Goal: Register for event/course

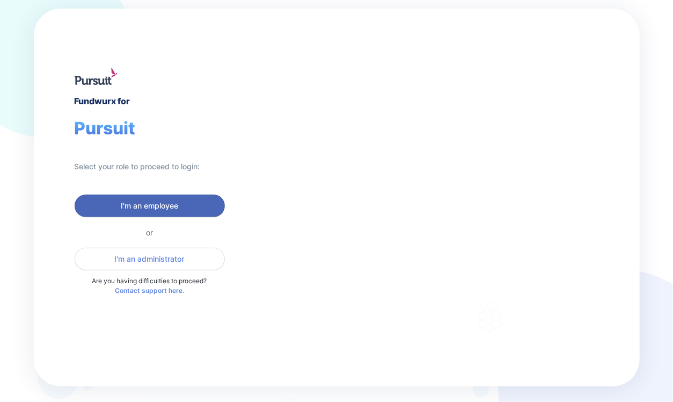
click at [186, 199] on button "I'm an employee" at bounding box center [150, 205] width 150 height 23
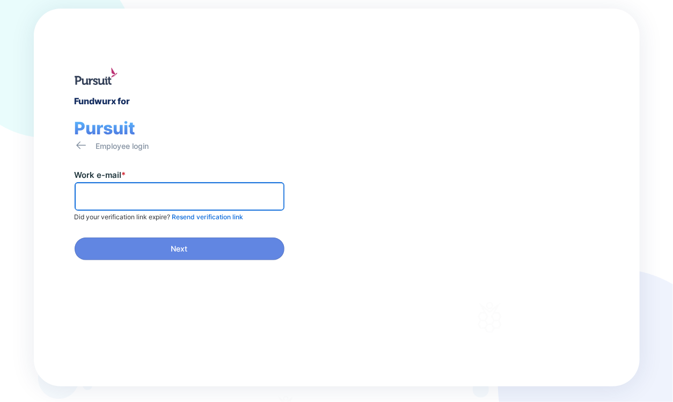
click at [186, 199] on input "text" at bounding box center [179, 196] width 200 height 17
type input "*"
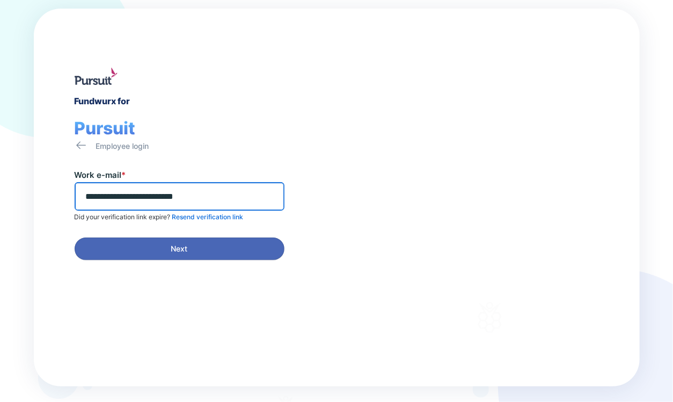
type input "**********"
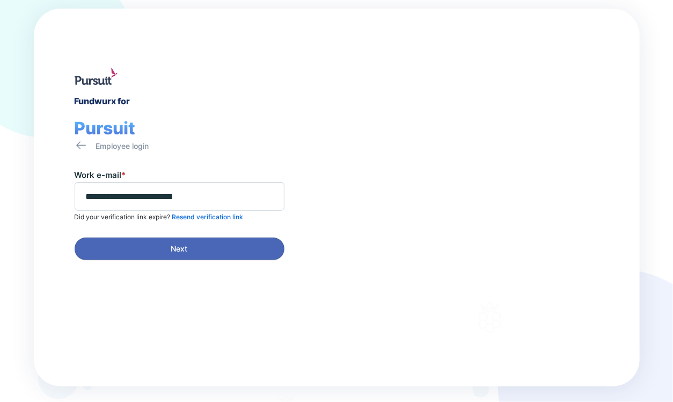
click at [192, 250] on span "Next" at bounding box center [180, 248] width 196 height 11
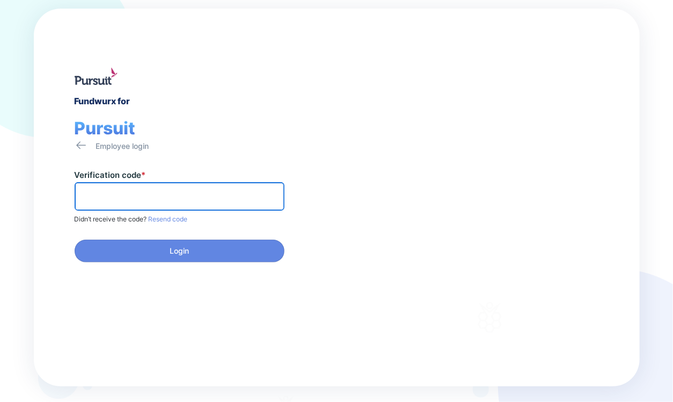
click at [223, 199] on input "text" at bounding box center [179, 196] width 200 height 17
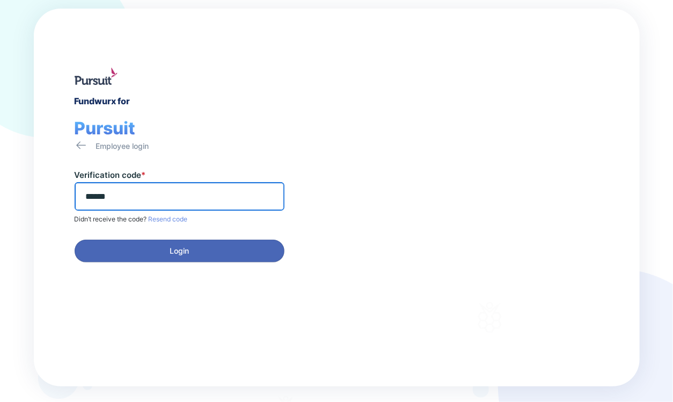
type input "******"
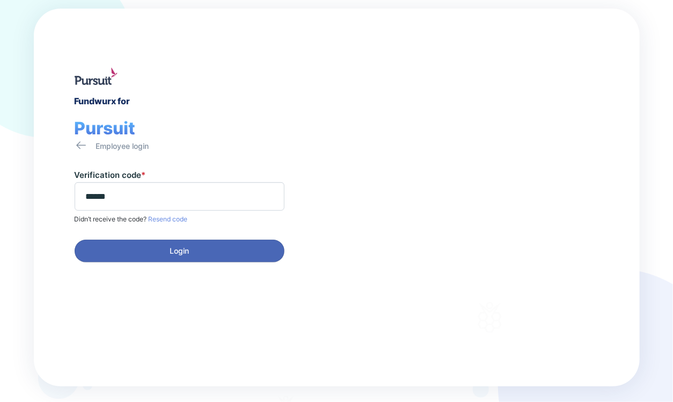
click at [195, 246] on span "Login" at bounding box center [180, 250] width 196 height 11
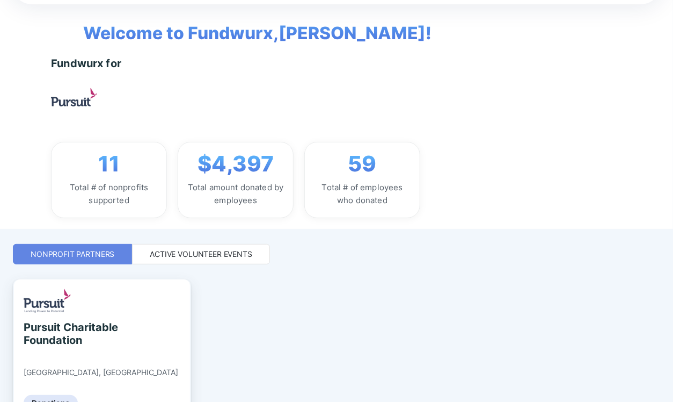
scroll to position [39, 0]
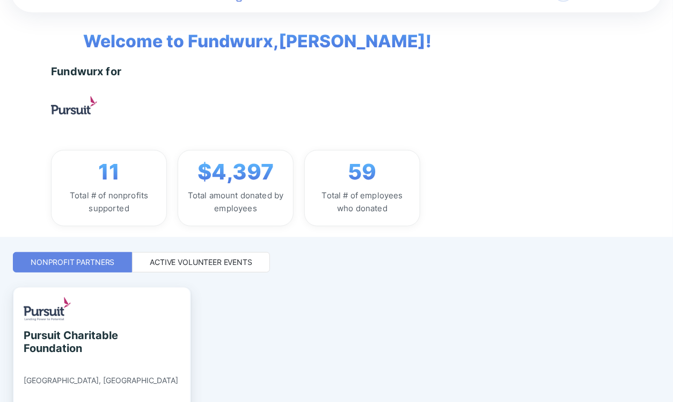
click at [212, 264] on div "Active Volunteer Events" at bounding box center [201, 262] width 103 height 11
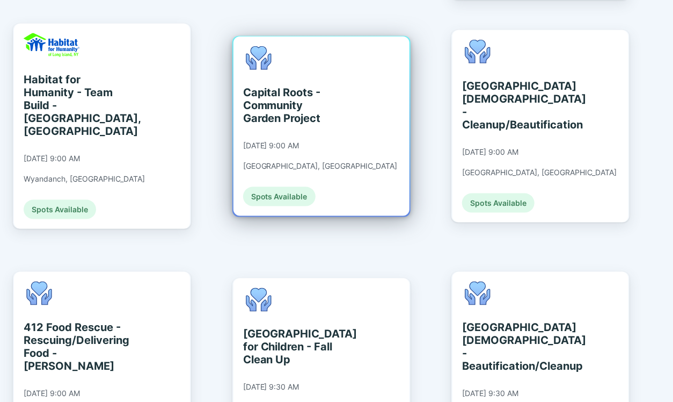
scroll to position [558, 0]
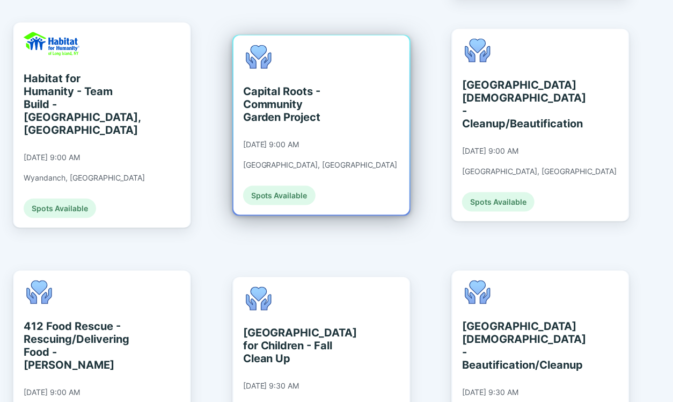
click at [288, 85] on div "Capital Roots - Community Garden Project" at bounding box center [292, 104] width 98 height 39
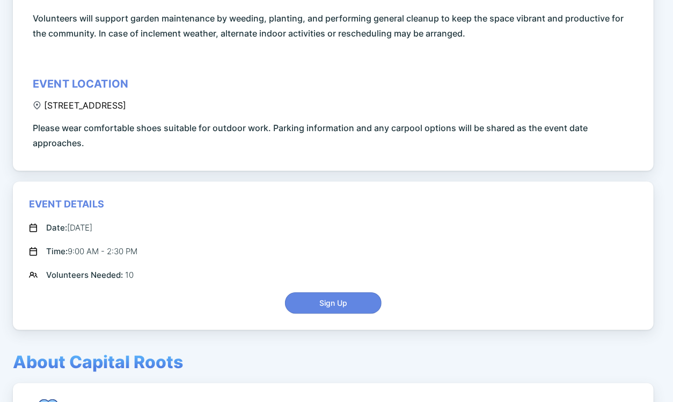
scroll to position [72, 0]
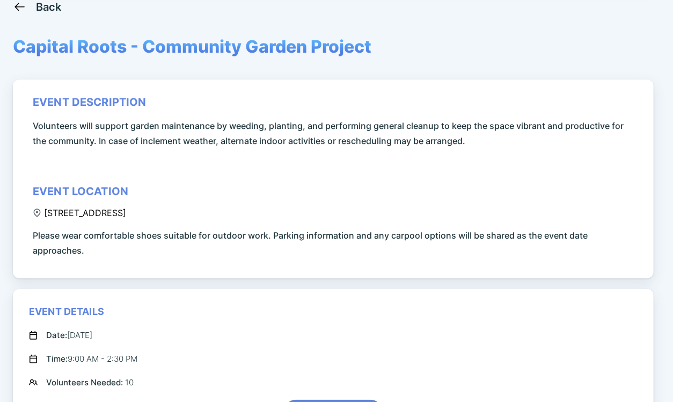
click at [25, 5] on icon at bounding box center [19, 6] width 13 height 13
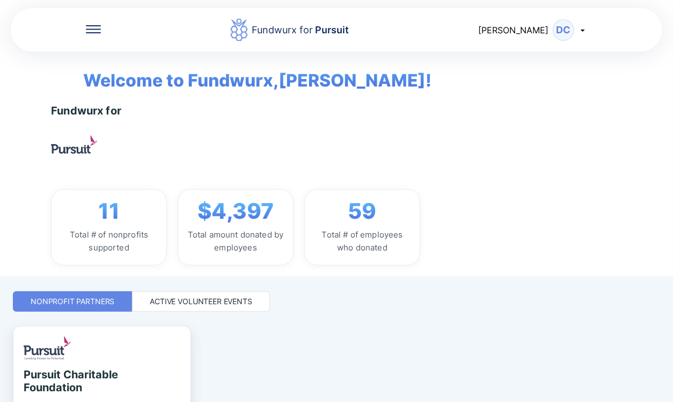
click at [233, 299] on div "Active Volunteer Events" at bounding box center [201, 301] width 103 height 11
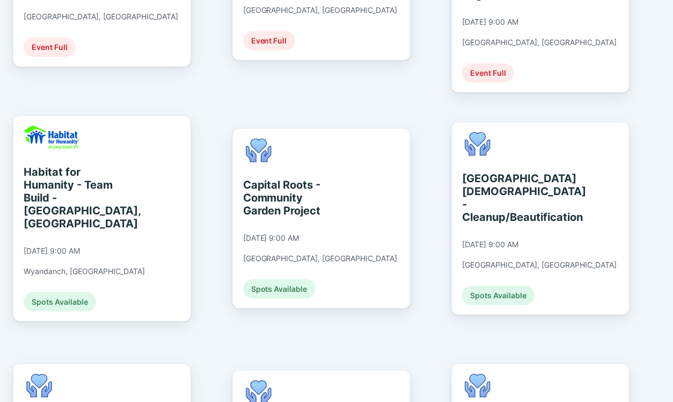
scroll to position [501, 0]
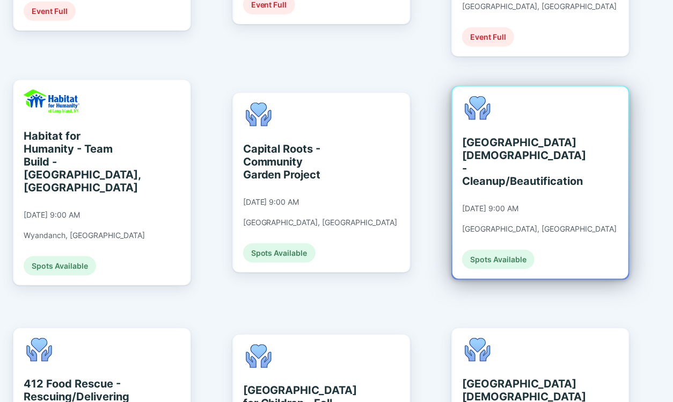
click at [511, 155] on div "Albany Jewish Community Center - Cleanup/Beautification" at bounding box center [511, 162] width 98 height 52
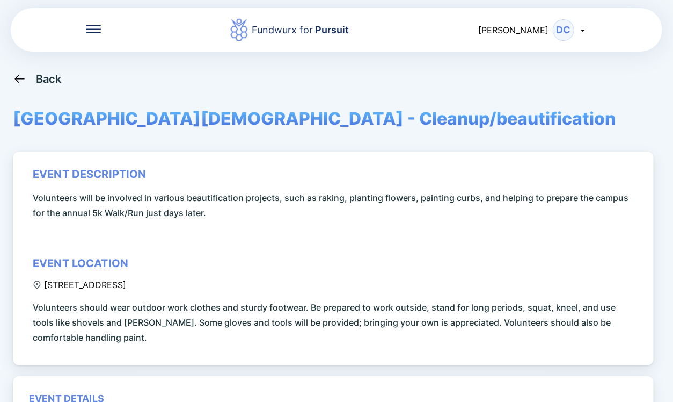
click at [45, 78] on div "Back" at bounding box center [49, 78] width 26 height 13
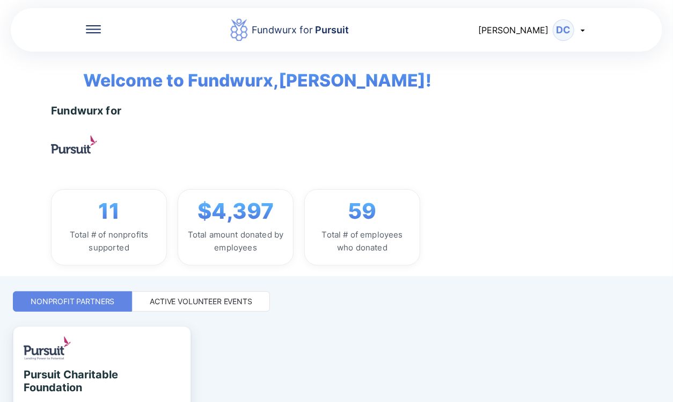
click at [208, 297] on div "Active Volunteer Events" at bounding box center [201, 301] width 103 height 11
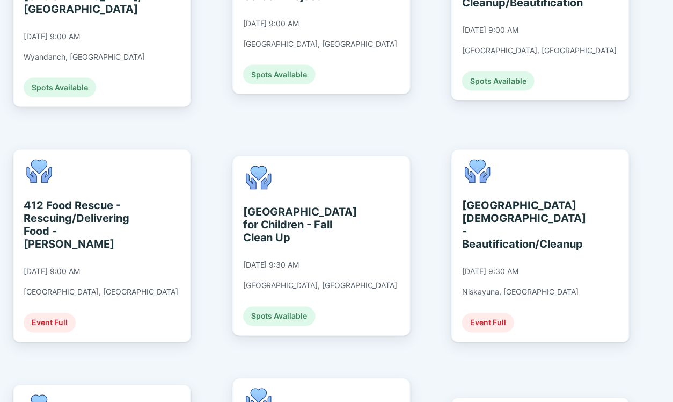
scroll to position [680, 0]
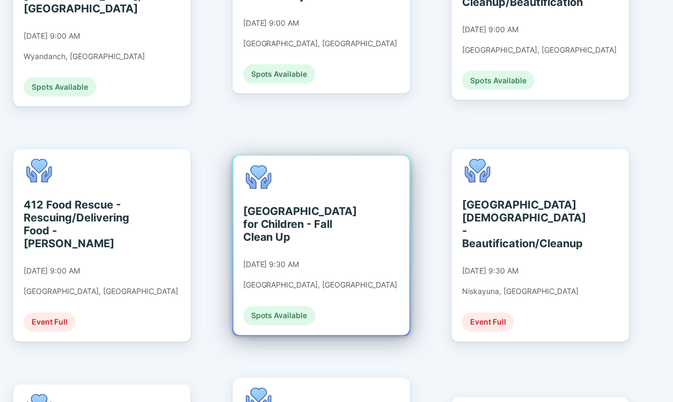
click at [281, 205] on div "St. Catherine's Center for Children - Fall Clean Up" at bounding box center [292, 224] width 98 height 39
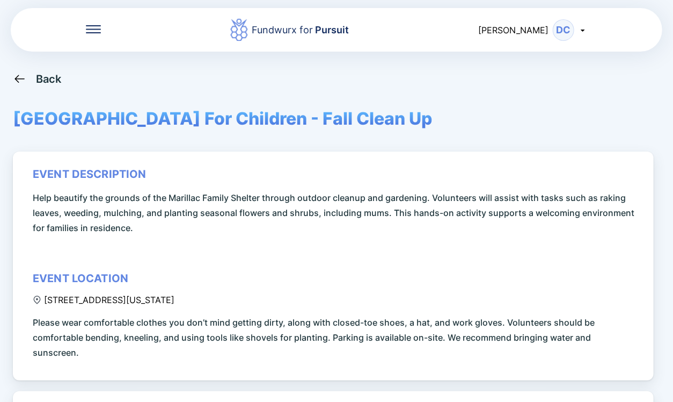
click at [53, 78] on div "Back" at bounding box center [49, 78] width 26 height 13
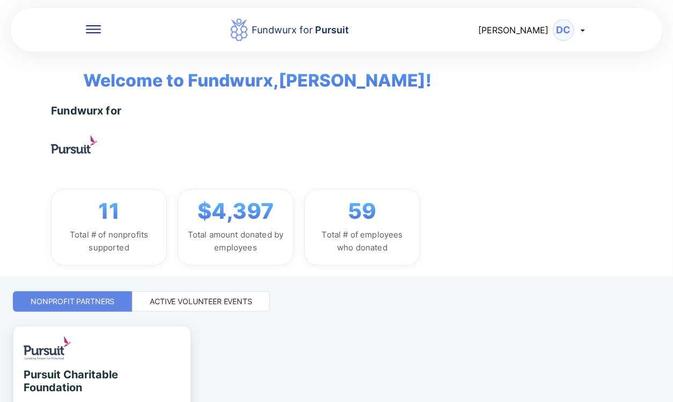
scroll to position [111, 0]
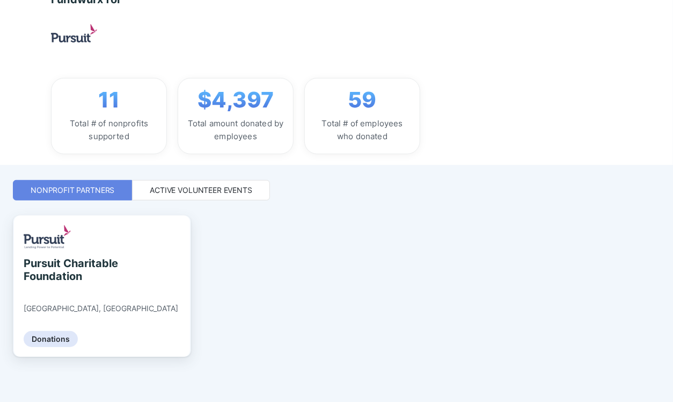
click at [222, 190] on div "Active Volunteer Events" at bounding box center [201, 190] width 103 height 11
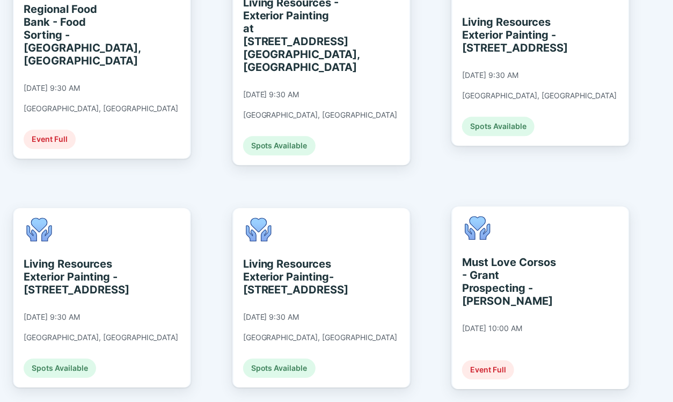
scroll to position [1113, 0]
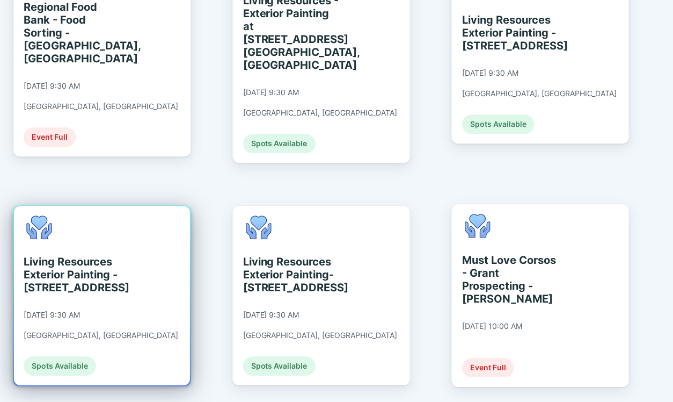
click at [89, 255] on div "Living Resources Exterior Painting - 830 Lancaster Street, Albany, NY" at bounding box center [73, 274] width 98 height 39
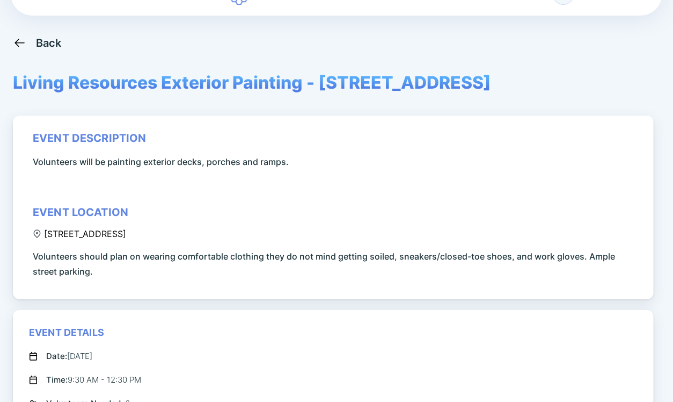
scroll to position [35, 0]
click at [19, 42] on icon at bounding box center [19, 43] width 13 height 13
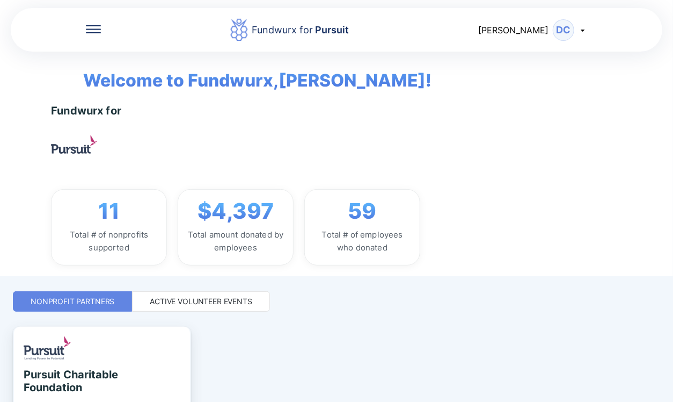
click at [214, 298] on div "Active Volunteer Events" at bounding box center [201, 301] width 103 height 11
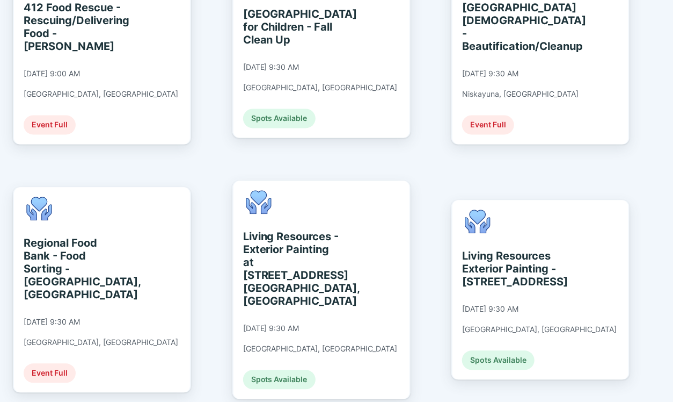
scroll to position [931, 0]
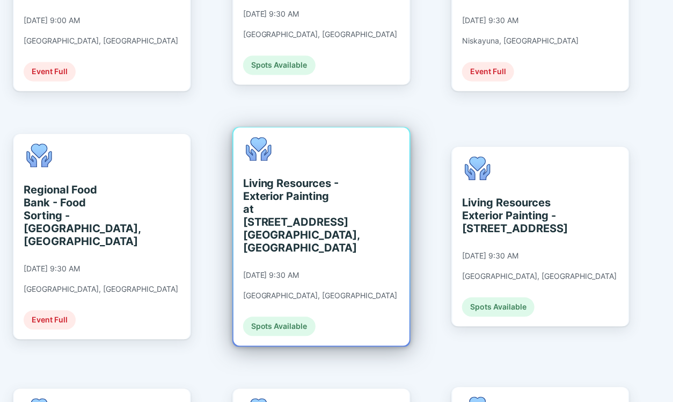
click at [299, 177] on div "Living Resources - Exterior Painting at 2 S. Main Ave. Albany, NY" at bounding box center [292, 215] width 98 height 77
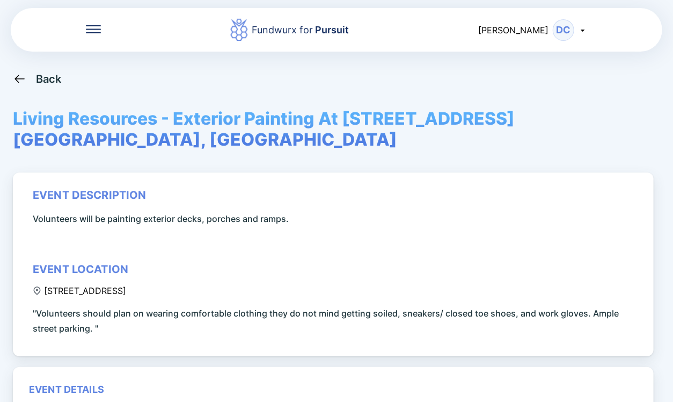
click at [47, 82] on div "Back" at bounding box center [49, 78] width 26 height 13
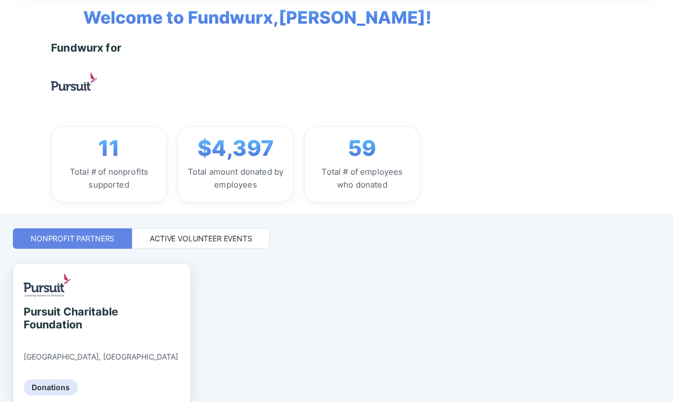
scroll to position [111, 0]
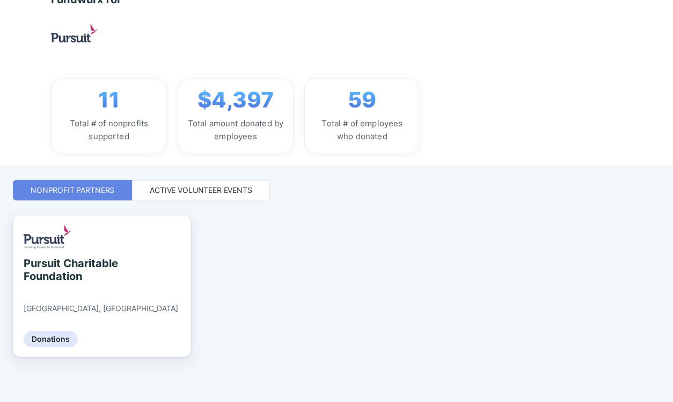
click at [191, 189] on div "Active Volunteer Events" at bounding box center [201, 190] width 103 height 11
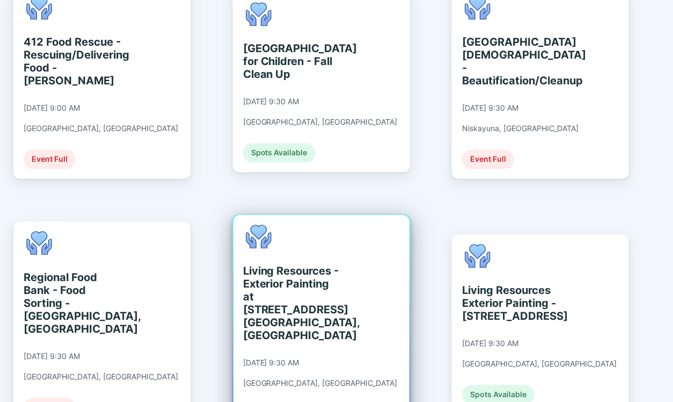
scroll to position [934, 0]
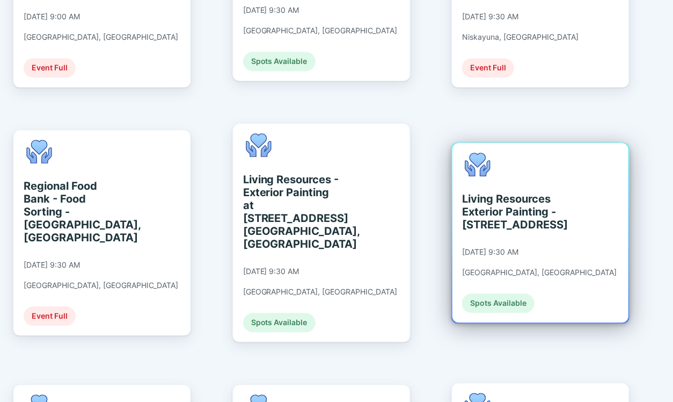
click at [522, 192] on div "Living Resources Exterior Painting - 8 South Main Avenue, Albany, NY" at bounding box center [511, 211] width 98 height 39
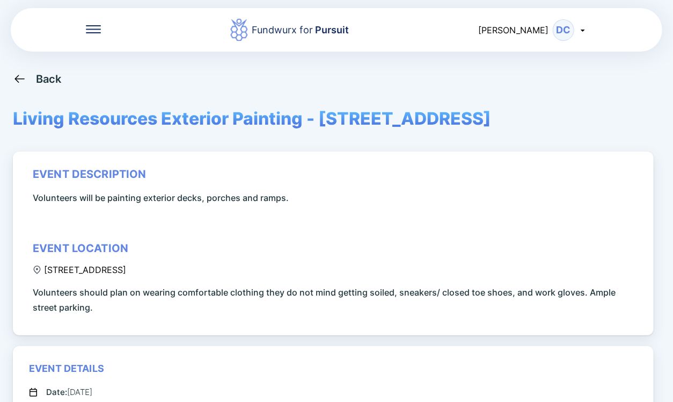
click at [57, 84] on div "Back" at bounding box center [49, 78] width 26 height 13
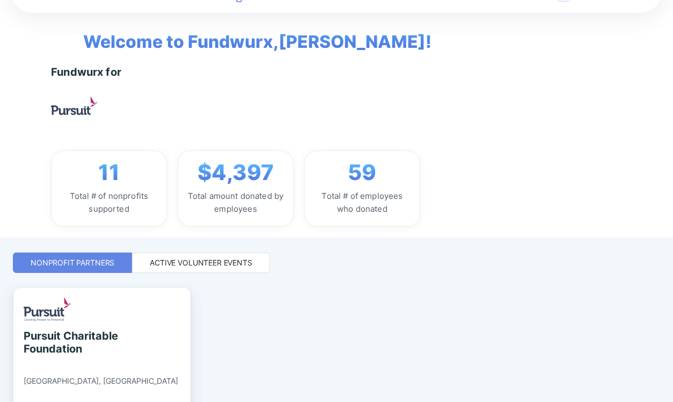
scroll to position [111, 0]
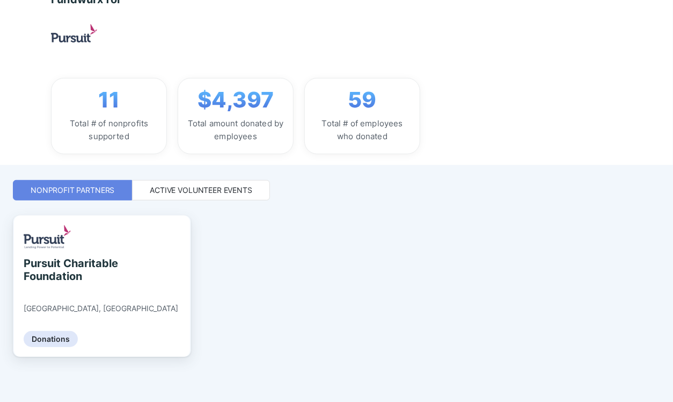
click at [216, 186] on div "Active Volunteer Events" at bounding box center [201, 190] width 103 height 11
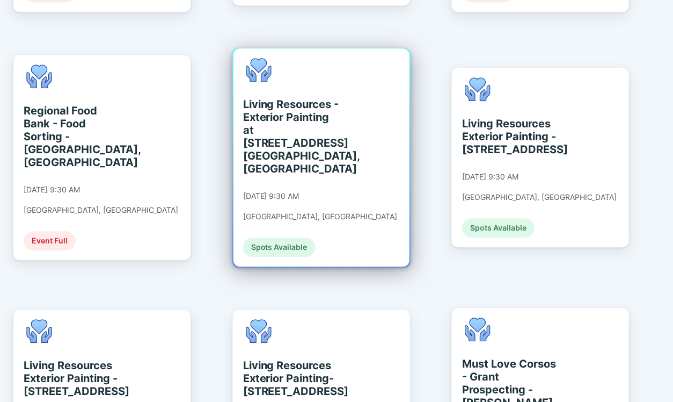
scroll to position [1078, 0]
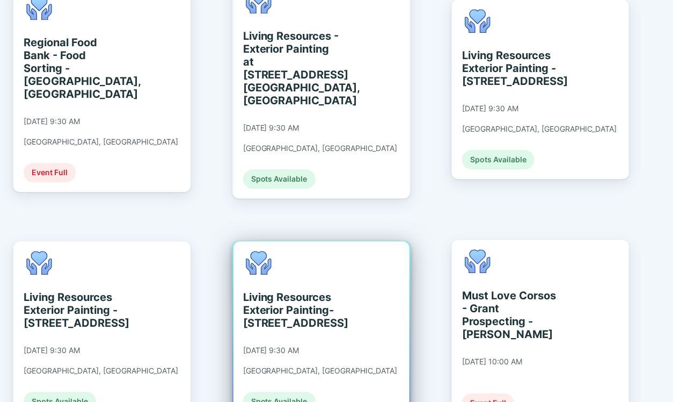
click at [291, 291] on div "Living Resources Exterior Painting- 2A South Main Avenue, Albany, NY" at bounding box center [292, 310] width 98 height 39
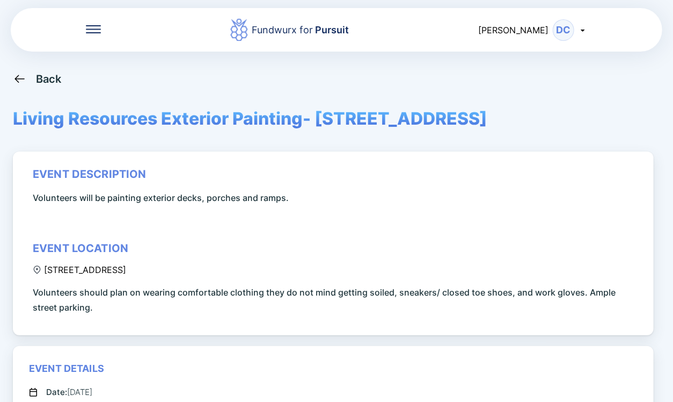
click at [52, 78] on div "Back" at bounding box center [49, 78] width 26 height 13
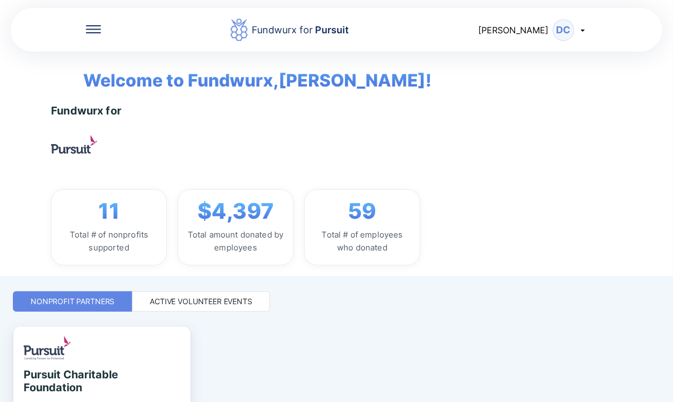
click at [179, 297] on div "Active Volunteer Events" at bounding box center [201, 301] width 103 height 11
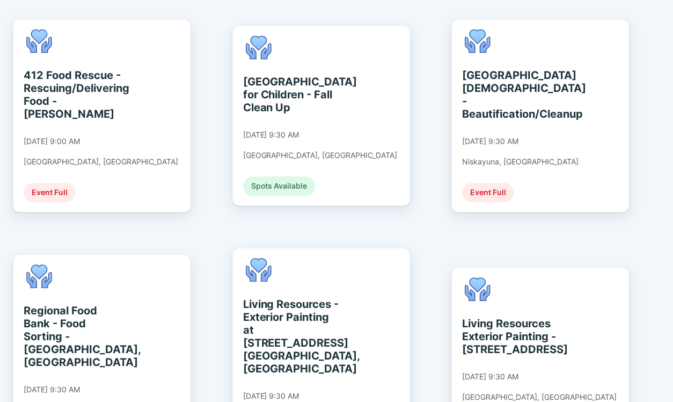
scroll to position [809, 0]
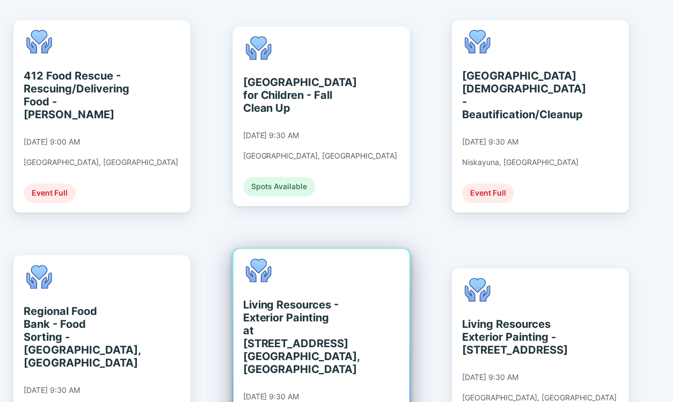
click at [315, 299] on div "Living Resources - Exterior Painting at 2 S. Main Ave. Albany, NY" at bounding box center [292, 337] width 98 height 77
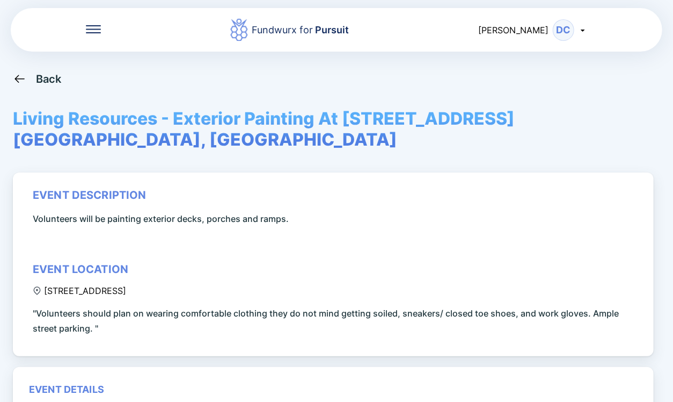
click at [58, 77] on div "Back" at bounding box center [49, 78] width 26 height 13
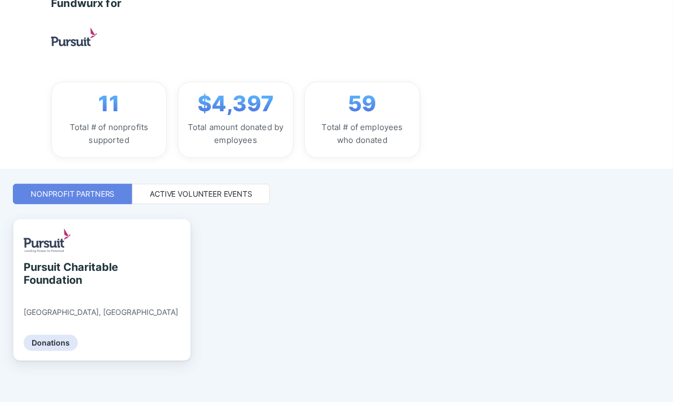
click at [203, 184] on div "Active Volunteer Events" at bounding box center [201, 194] width 138 height 20
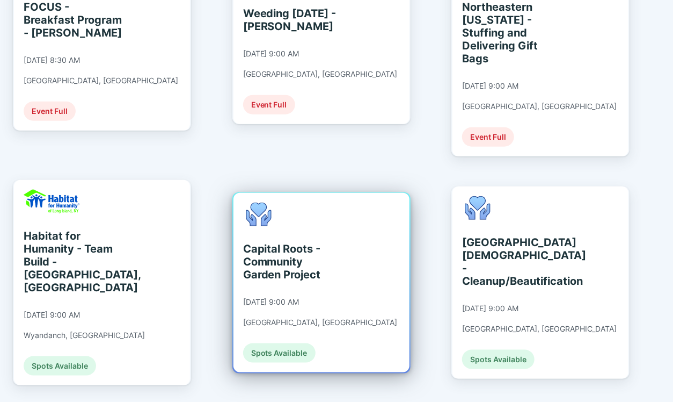
scroll to position [465, 0]
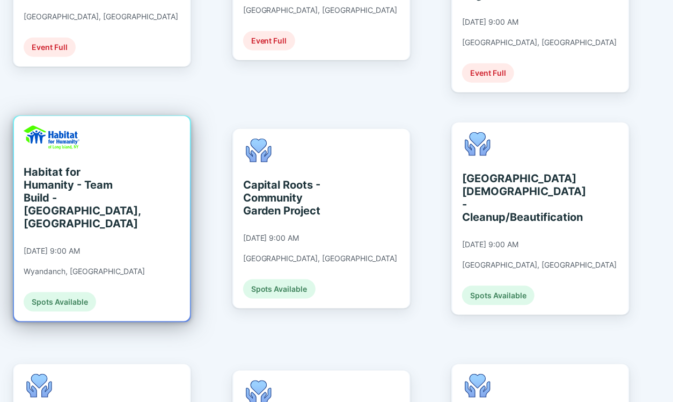
click at [76, 171] on div "Habitat for Humanity - Team Build - Wyandanch, NY" at bounding box center [73, 197] width 98 height 64
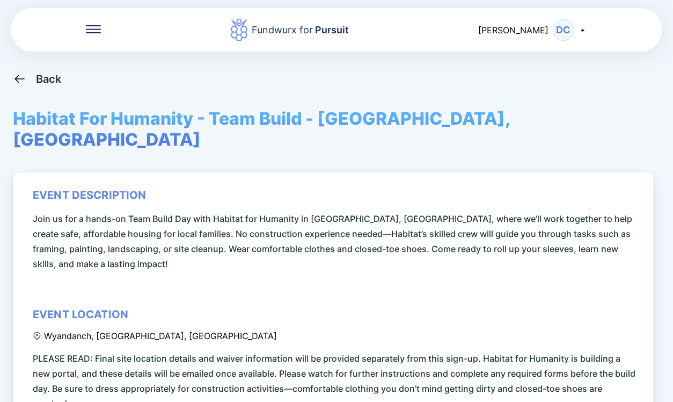
click at [47, 79] on div "Back" at bounding box center [49, 78] width 26 height 13
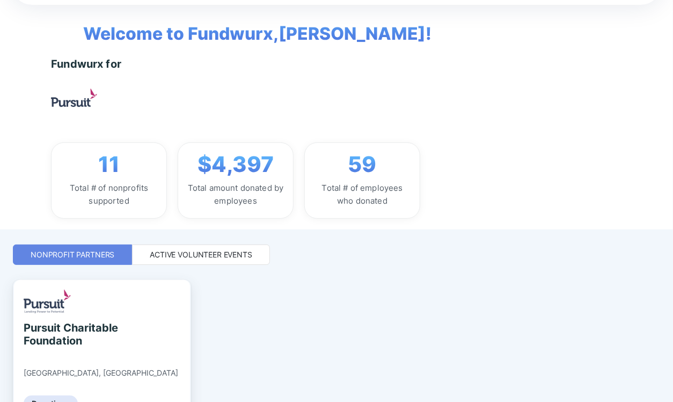
scroll to position [111, 0]
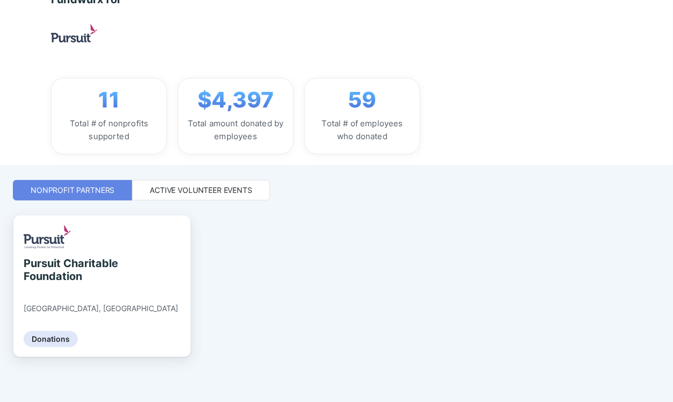
click at [212, 185] on div "Active Volunteer Events" at bounding box center [201, 190] width 103 height 11
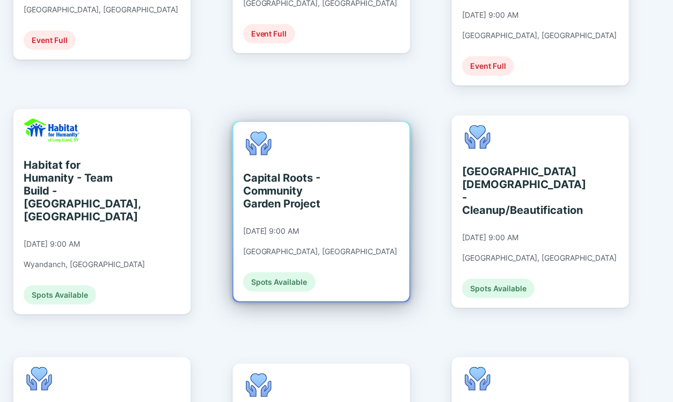
scroll to position [541, 0]
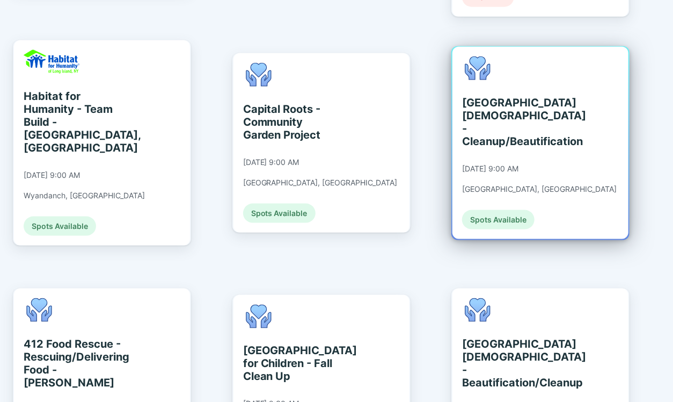
click at [483, 111] on div "Albany Jewish Community Center - Cleanup/Beautification" at bounding box center [511, 122] width 98 height 52
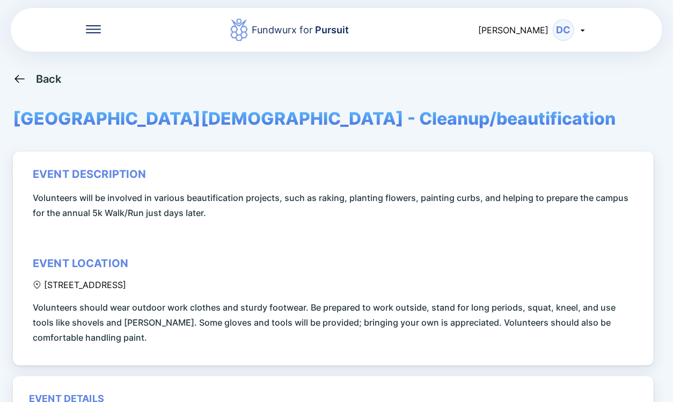
click at [41, 81] on div "Back" at bounding box center [49, 78] width 26 height 13
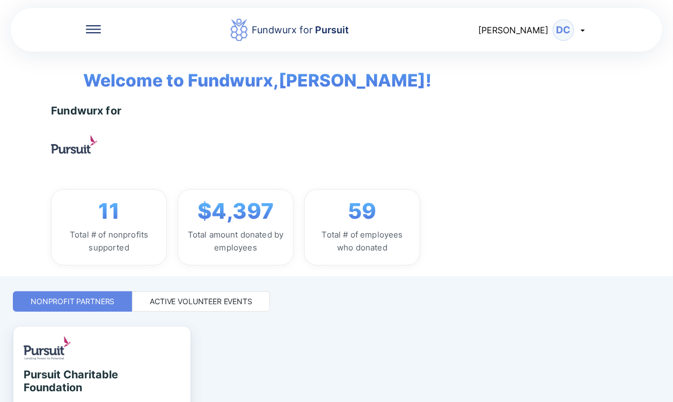
click at [220, 296] on div "Active Volunteer Events" at bounding box center [201, 301] width 103 height 11
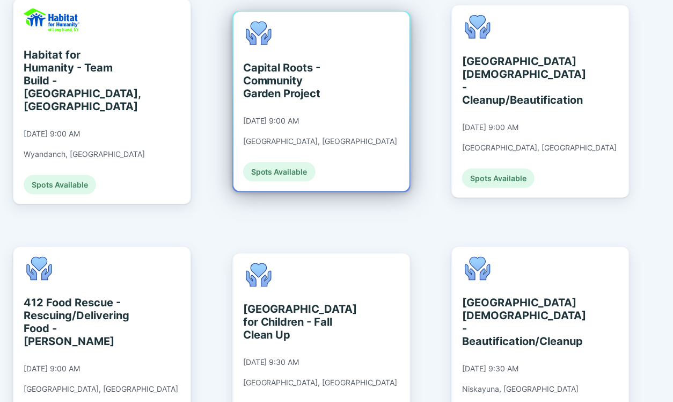
scroll to position [608, 0]
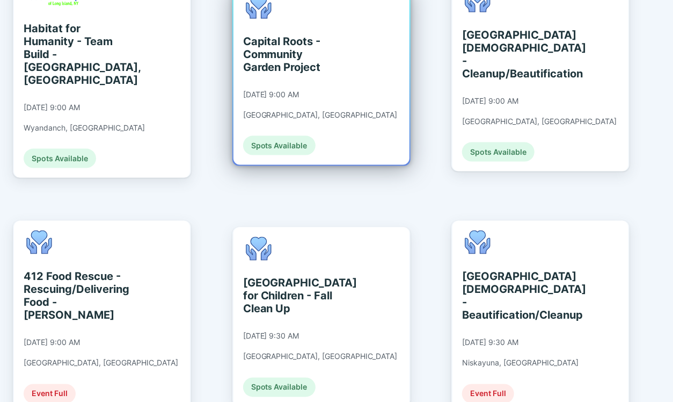
click at [295, 43] on div "Capital Roots - Community Garden Project" at bounding box center [292, 54] width 98 height 39
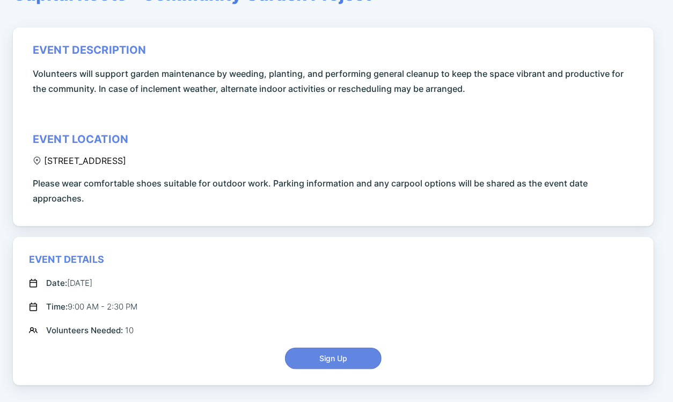
scroll to position [35, 0]
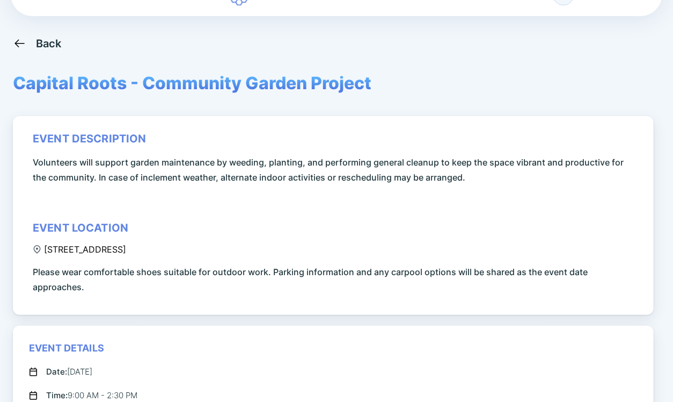
click at [31, 40] on div "Back" at bounding box center [37, 43] width 49 height 13
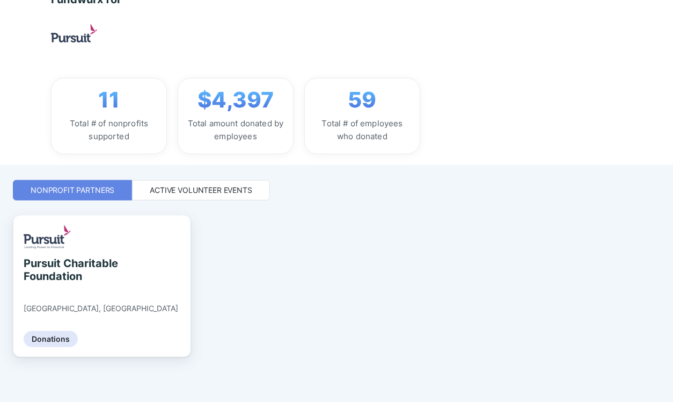
click at [204, 183] on div "Active Volunteer Events" at bounding box center [201, 190] width 138 height 20
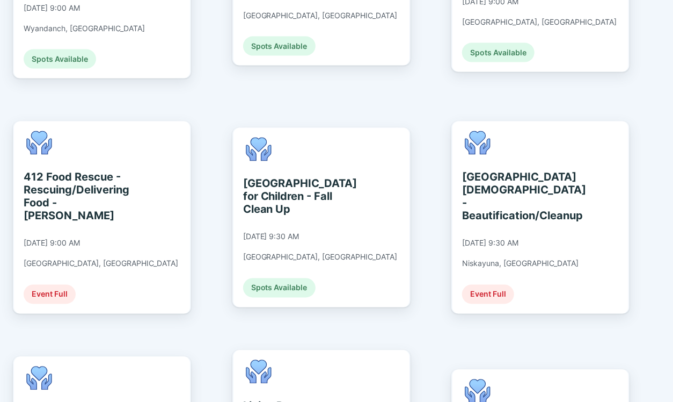
scroll to position [720, 0]
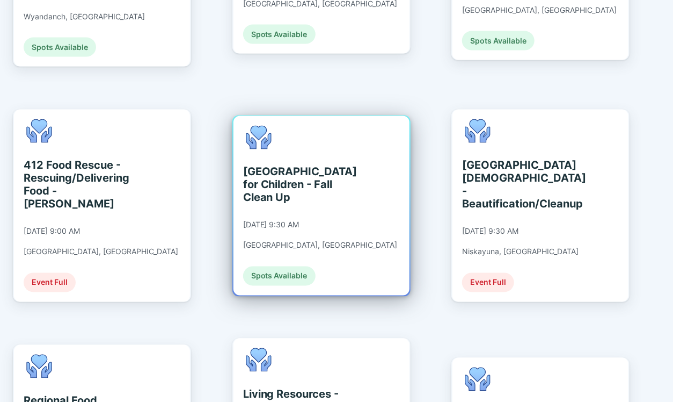
click at [244, 165] on div "St. Catherine's Center for Children - Fall Clean Up" at bounding box center [292, 184] width 98 height 39
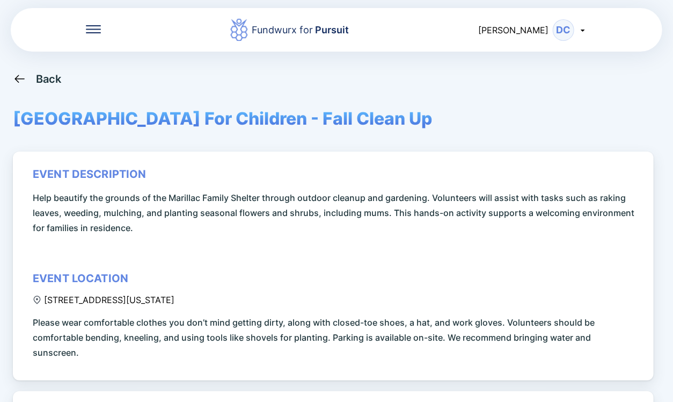
click at [49, 77] on div "Back" at bounding box center [49, 78] width 26 height 13
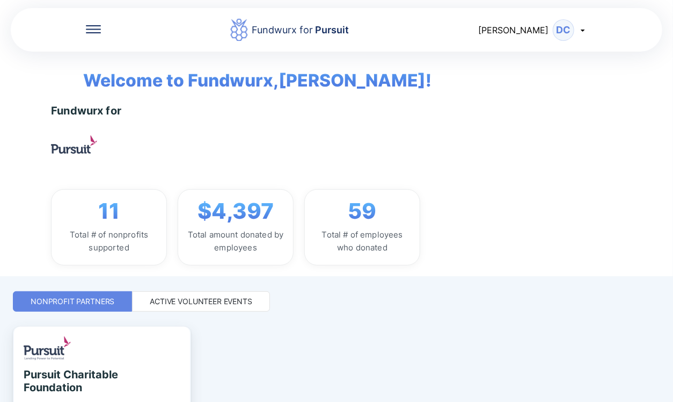
click at [225, 296] on div "Active Volunteer Events" at bounding box center [201, 301] width 103 height 11
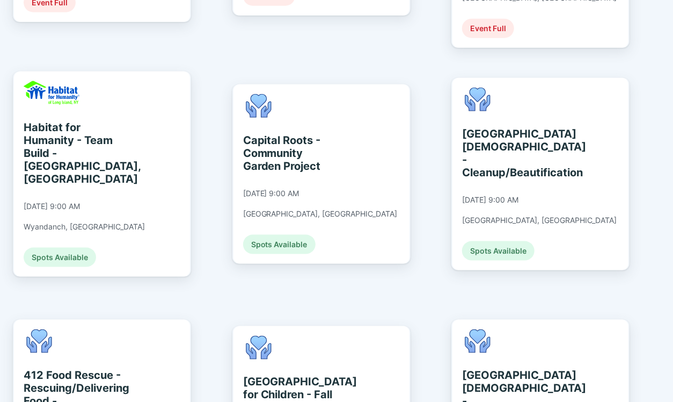
scroll to position [501, 0]
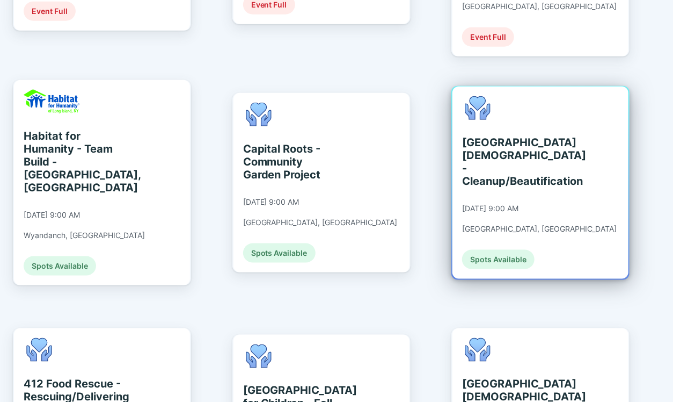
click at [509, 139] on div "Albany Jewish Community Center - Cleanup/Beautification" at bounding box center [511, 162] width 98 height 52
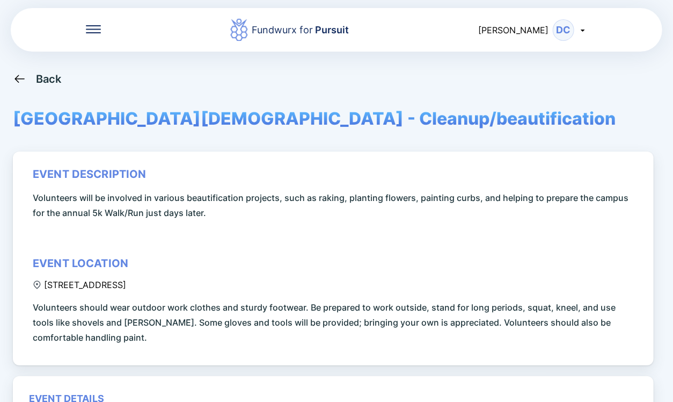
click at [51, 79] on div "Back" at bounding box center [49, 78] width 26 height 13
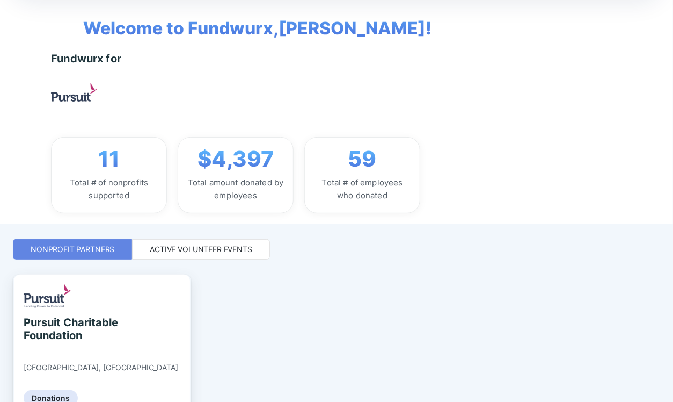
scroll to position [111, 0]
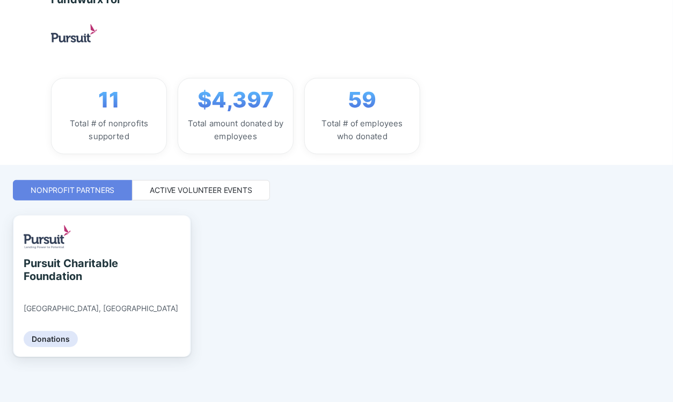
click at [200, 195] on div "Active Volunteer Events" at bounding box center [201, 190] width 138 height 20
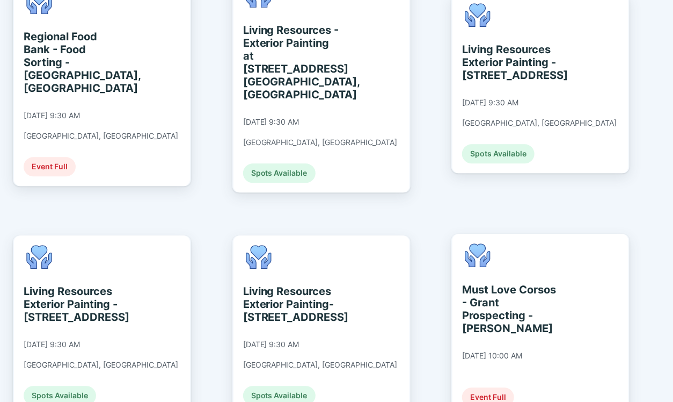
scroll to position [1078, 0]
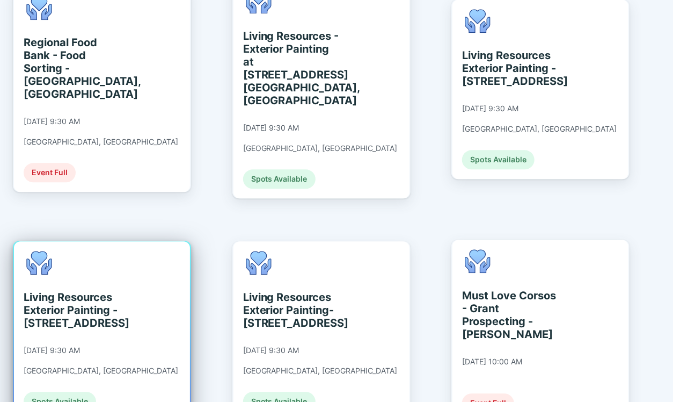
click at [34, 291] on div "Living Resources Exterior Painting - 830 Lancaster Street, Albany, NY" at bounding box center [73, 310] width 98 height 39
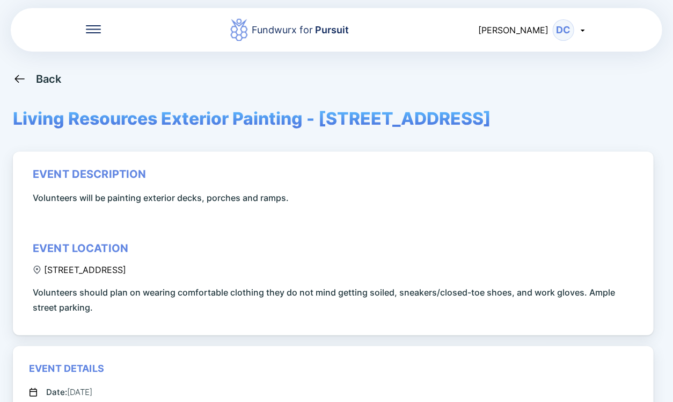
click at [19, 74] on icon at bounding box center [19, 78] width 13 height 13
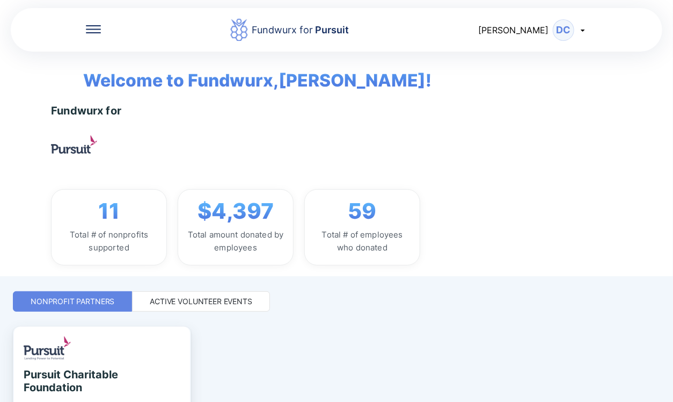
click at [226, 303] on div "Active Volunteer Events" at bounding box center [201, 301] width 103 height 11
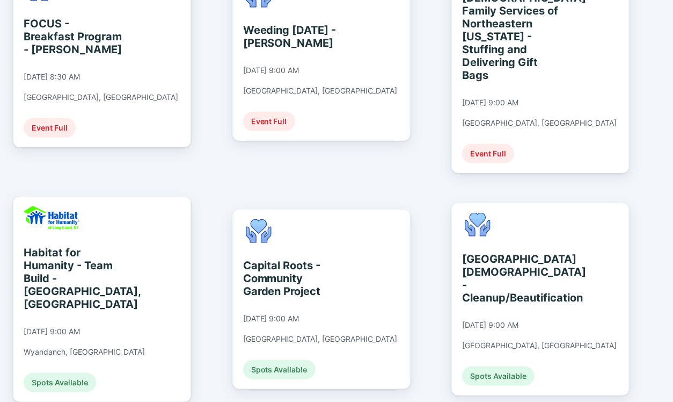
scroll to position [465, 0]
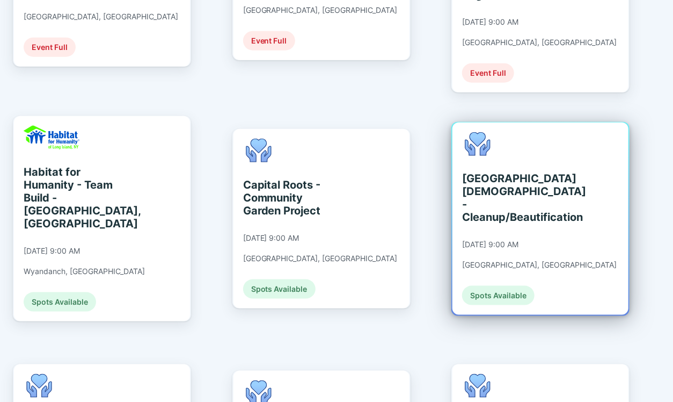
click at [488, 172] on div "Albany Jewish Community Center - Cleanup/Beautification" at bounding box center [511, 198] width 98 height 52
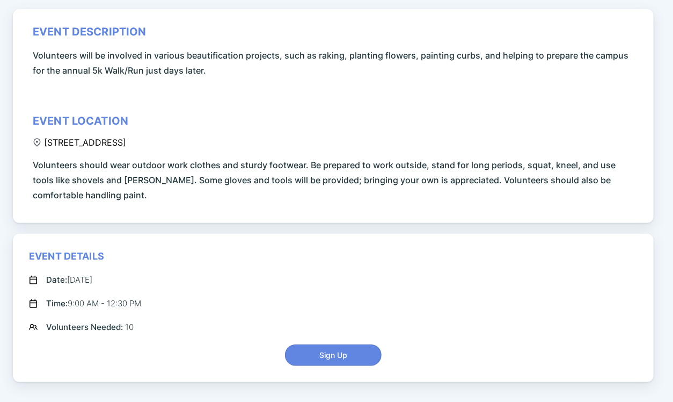
scroll to position [143, 0]
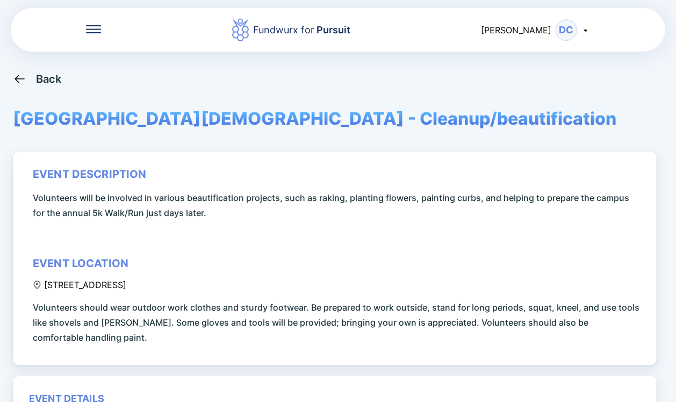
click at [43, 76] on div "Back" at bounding box center [49, 78] width 26 height 13
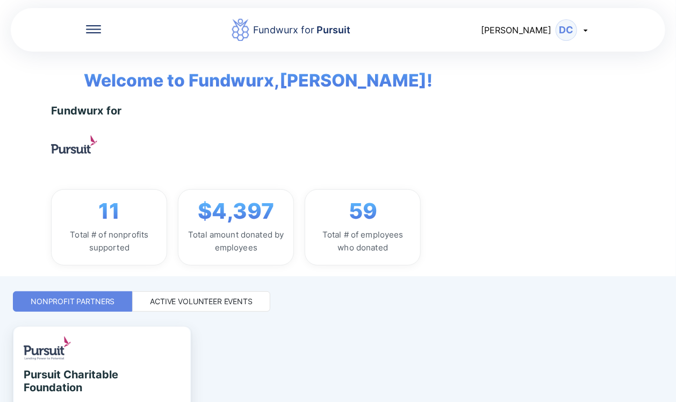
click at [229, 291] on div "Active Volunteer Events" at bounding box center [201, 301] width 138 height 20
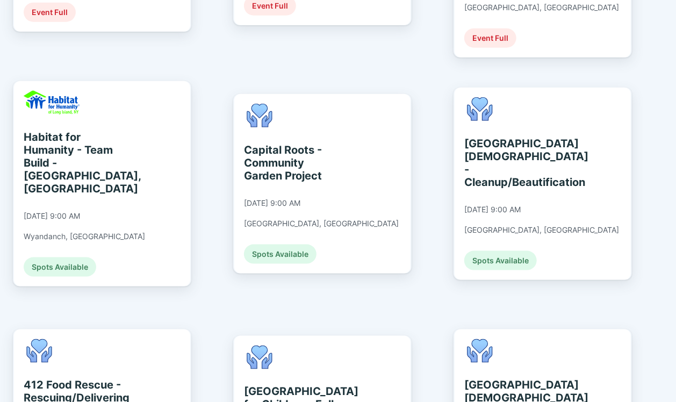
scroll to position [501, 0]
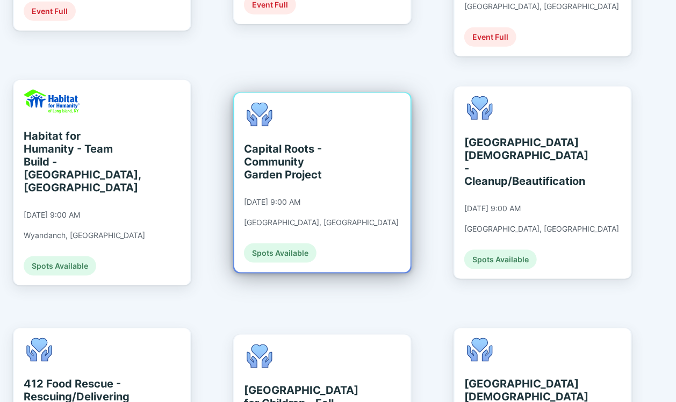
click at [298, 142] on div "Capital Roots - Community Garden Project" at bounding box center [293, 161] width 98 height 39
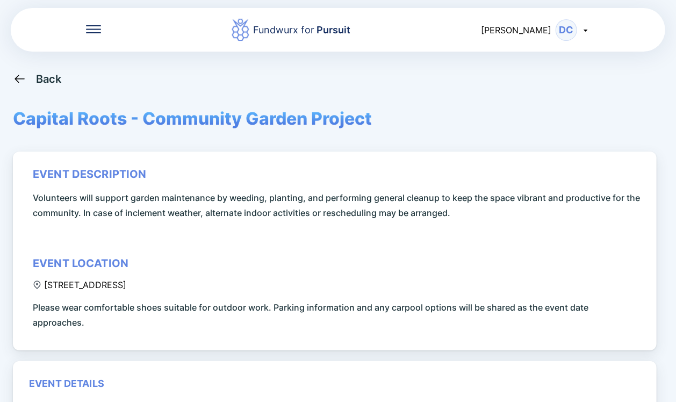
click at [24, 79] on icon at bounding box center [19, 79] width 10 height 8
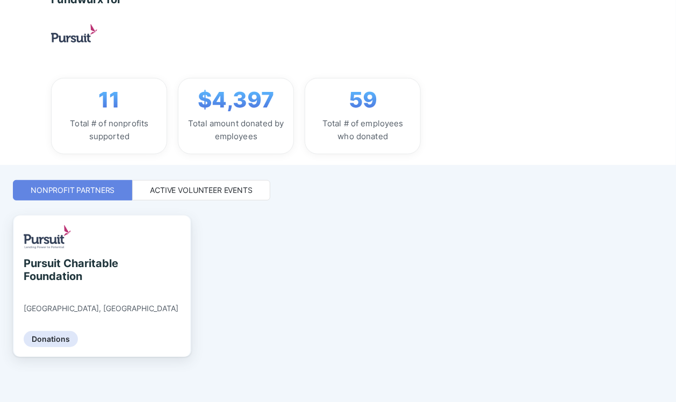
click at [204, 184] on div "Active Volunteer Events" at bounding box center [201, 190] width 138 height 20
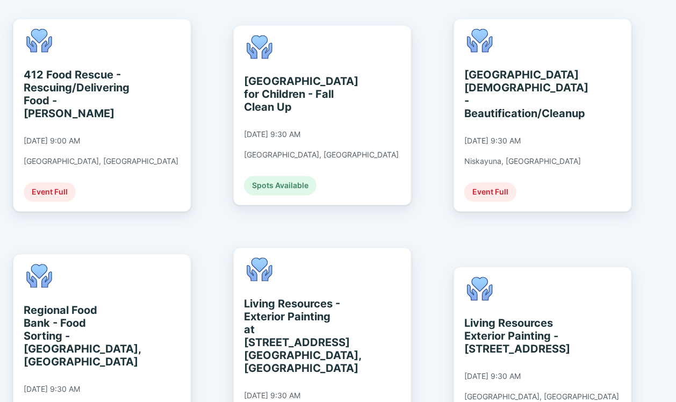
scroll to position [720, 0]
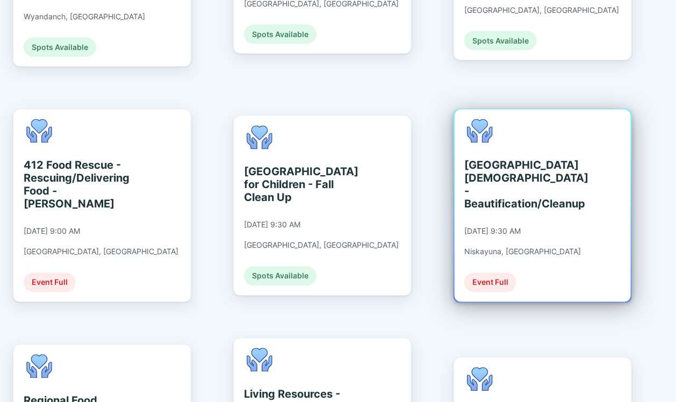
click at [488, 159] on div "Schenectady Jewish Community Center - Beautification/Cleanup" at bounding box center [513, 185] width 98 height 52
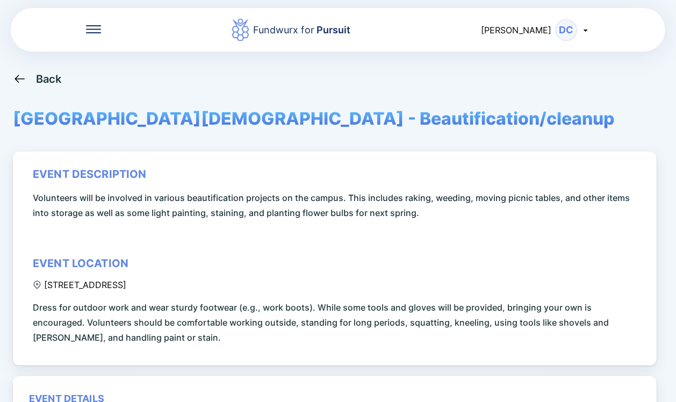
click at [42, 79] on div "Back" at bounding box center [49, 78] width 26 height 13
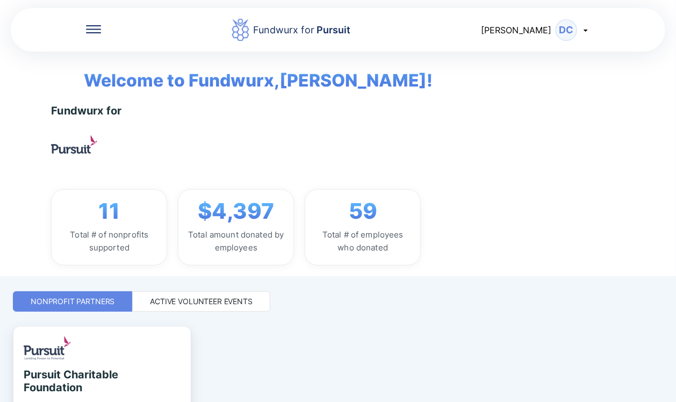
click at [212, 302] on div "Active Volunteer Events" at bounding box center [201, 301] width 103 height 11
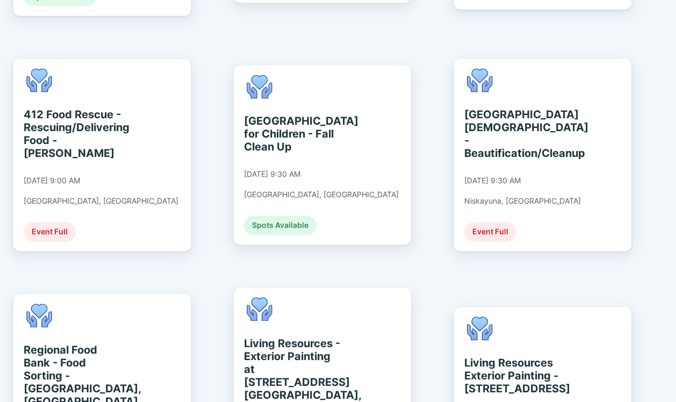
scroll to position [787, 0]
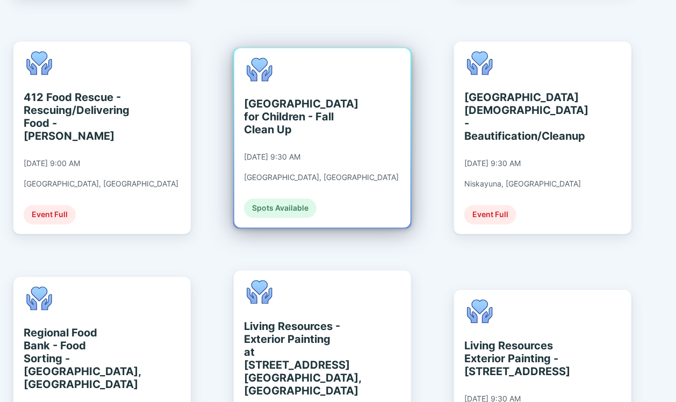
click at [277, 98] on div "St. Catherine's Center for Children - Fall Clean Up" at bounding box center [293, 117] width 98 height 39
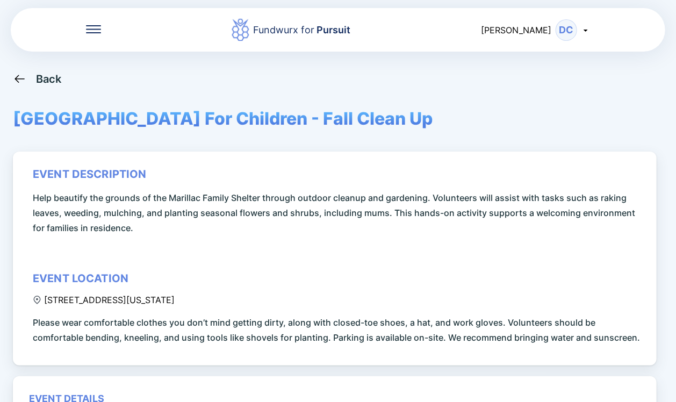
click at [46, 79] on div "Back" at bounding box center [49, 78] width 26 height 13
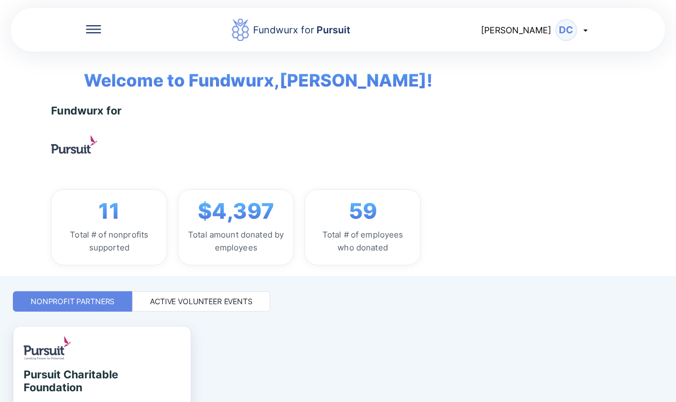
click at [219, 298] on div "Active Volunteer Events" at bounding box center [201, 301] width 103 height 11
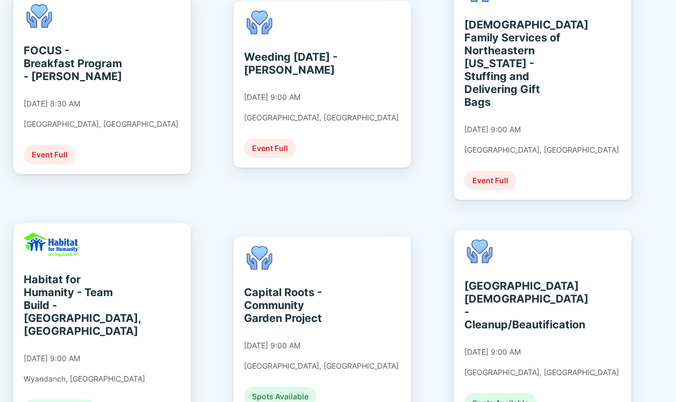
scroll to position [537, 0]
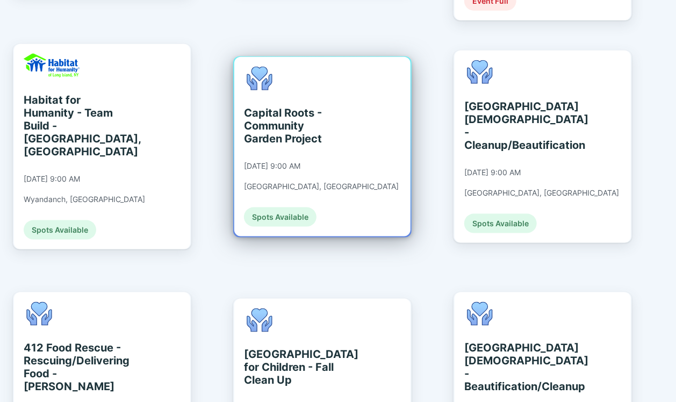
click at [290, 107] on div "Capital Roots - Community Garden Project" at bounding box center [293, 125] width 98 height 39
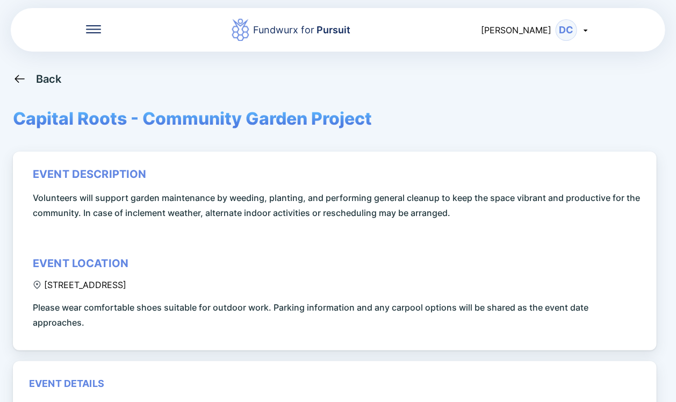
click at [48, 77] on div "Back" at bounding box center [49, 78] width 26 height 13
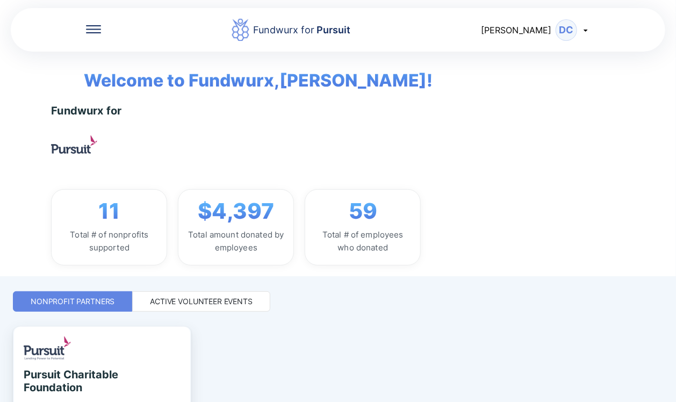
click at [229, 296] on div "Active Volunteer Events" at bounding box center [201, 301] width 103 height 11
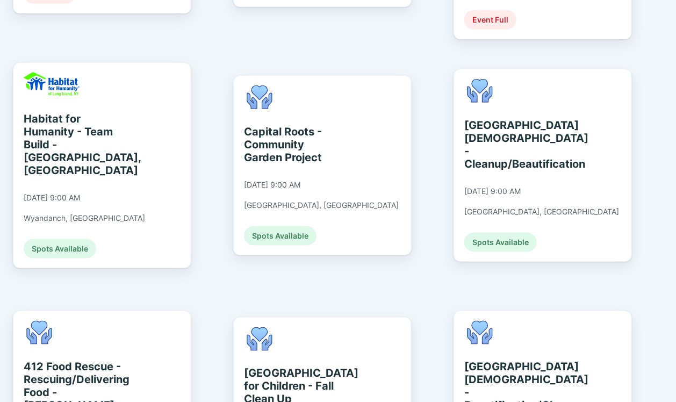
scroll to position [522, 0]
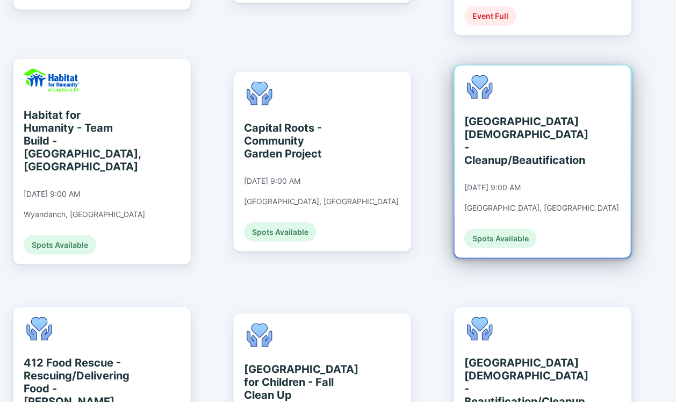
click at [497, 134] on div "Albany Jewish Community Center - Cleanup/Beautification" at bounding box center [513, 141] width 98 height 52
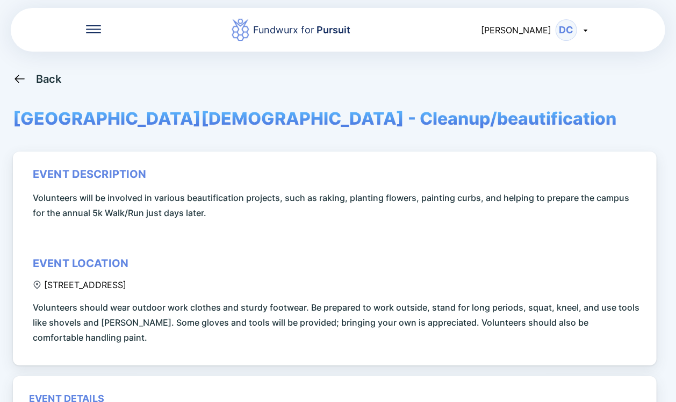
click at [49, 78] on div "Back" at bounding box center [49, 78] width 26 height 13
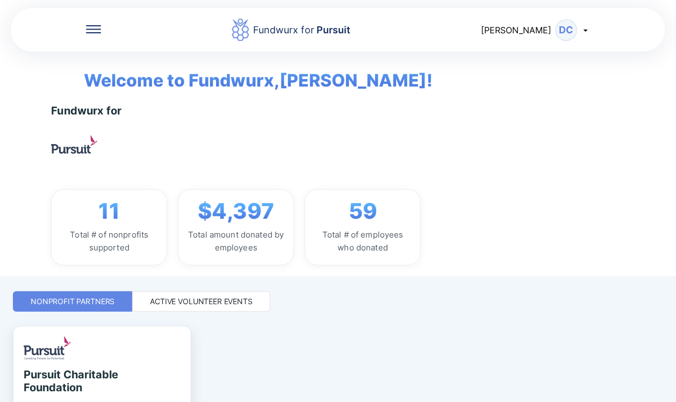
click at [219, 310] on div "Active Volunteer Events" at bounding box center [201, 301] width 138 height 20
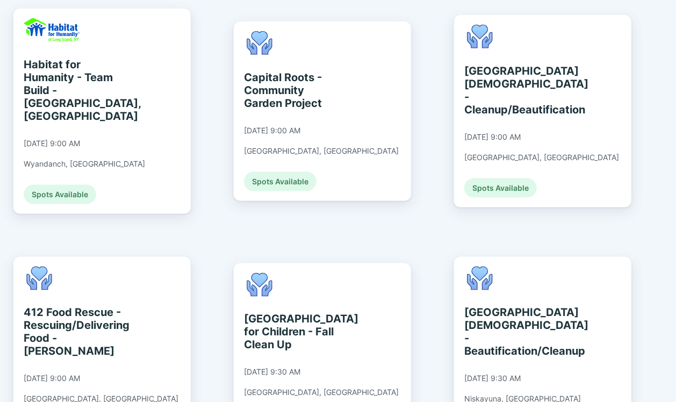
scroll to position [752, 0]
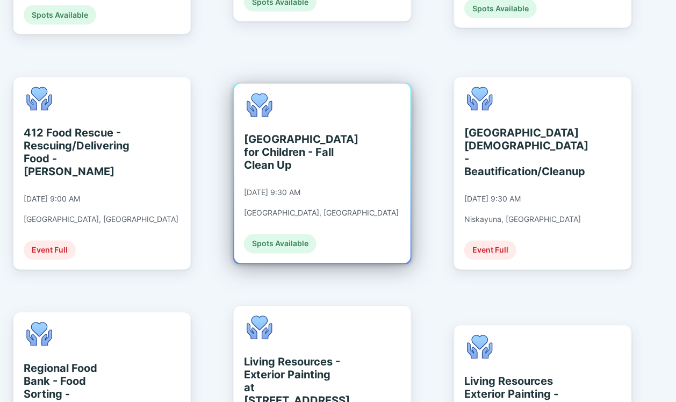
click at [275, 133] on div "St. Catherine's Center for Children - Fall Clean Up" at bounding box center [293, 152] width 98 height 39
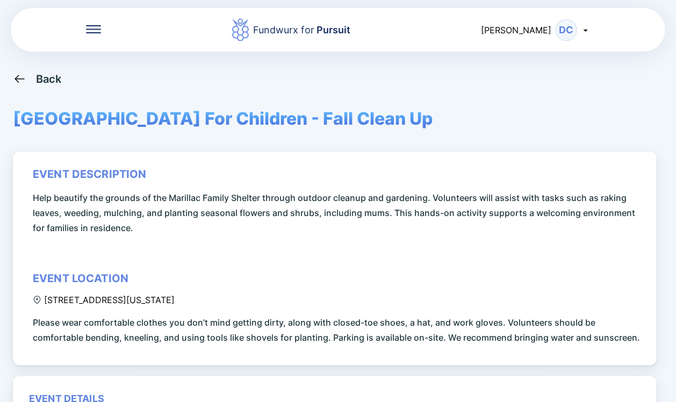
click at [47, 81] on div "Back" at bounding box center [49, 78] width 26 height 13
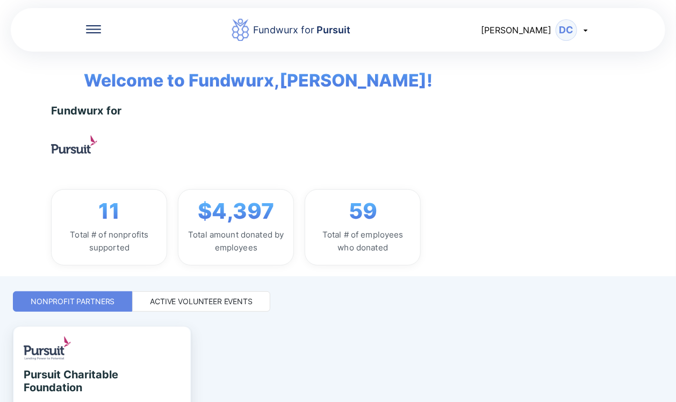
click at [207, 300] on div "Active Volunteer Events" at bounding box center [201, 301] width 103 height 11
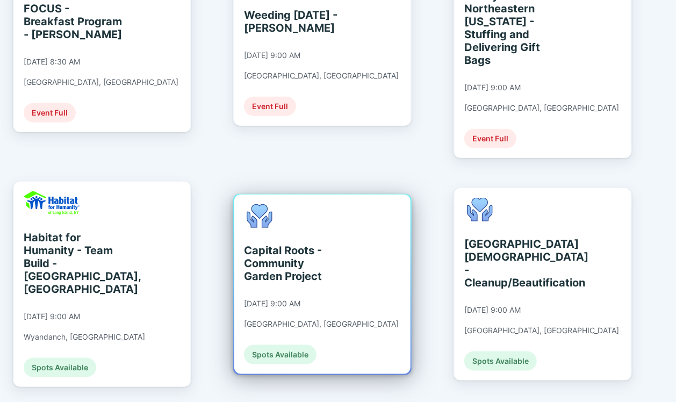
scroll to position [501, 0]
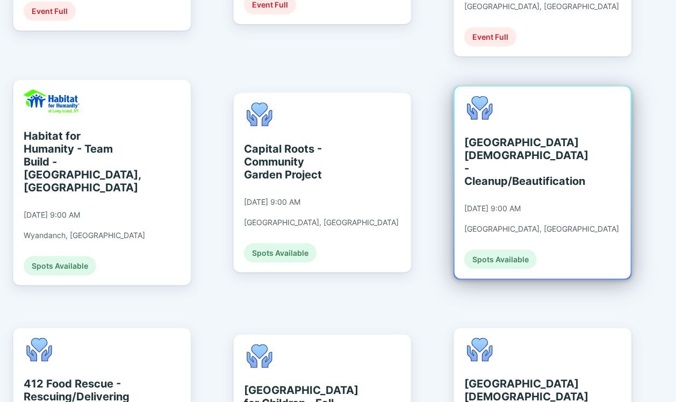
click at [483, 147] on div "Albany Jewish Community Center - Cleanup/Beautification" at bounding box center [513, 162] width 98 height 52
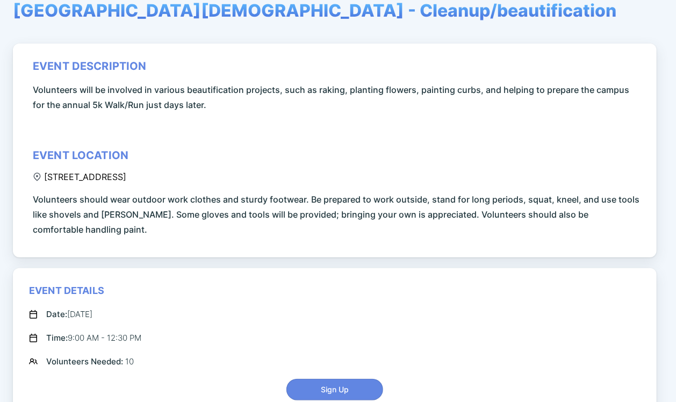
scroll to position [143, 0]
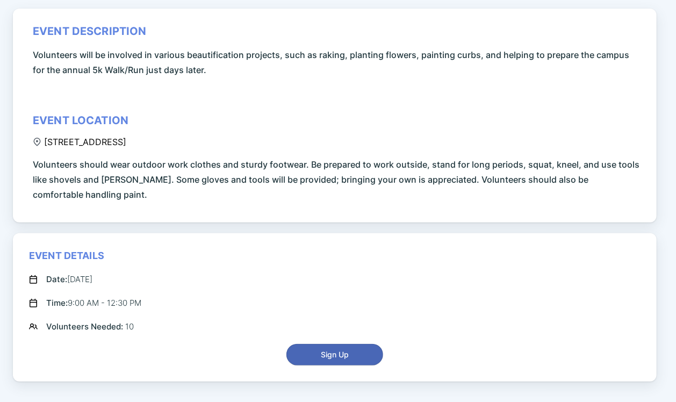
click at [365, 354] on span "Sign Up" at bounding box center [334, 354] width 83 height 11
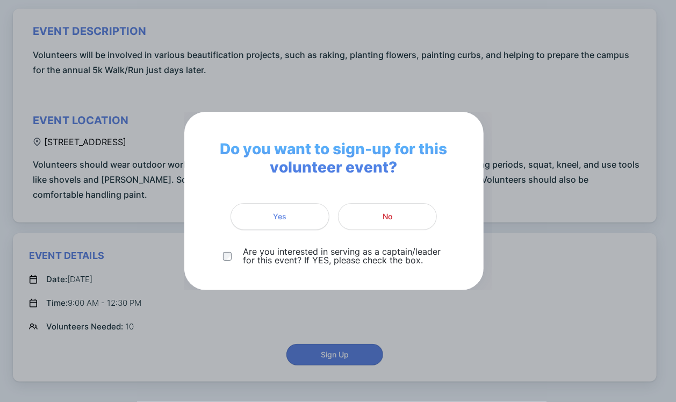
click at [285, 214] on span "Yes" at bounding box center [279, 216] width 13 height 11
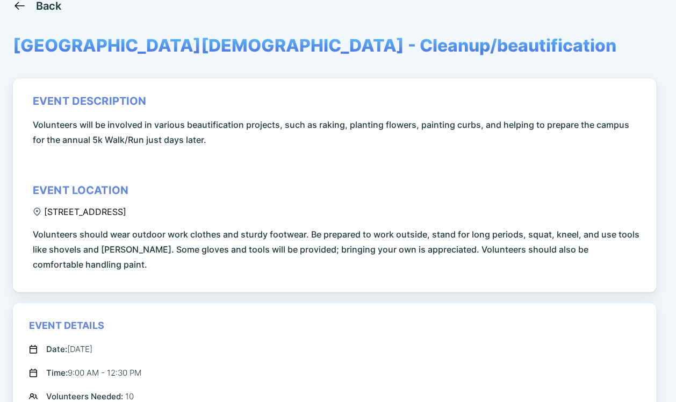
scroll to position [0, 0]
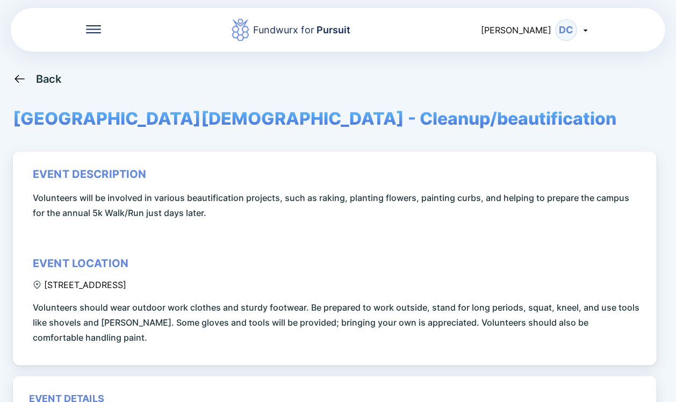
click at [54, 77] on div "Back" at bounding box center [49, 78] width 26 height 13
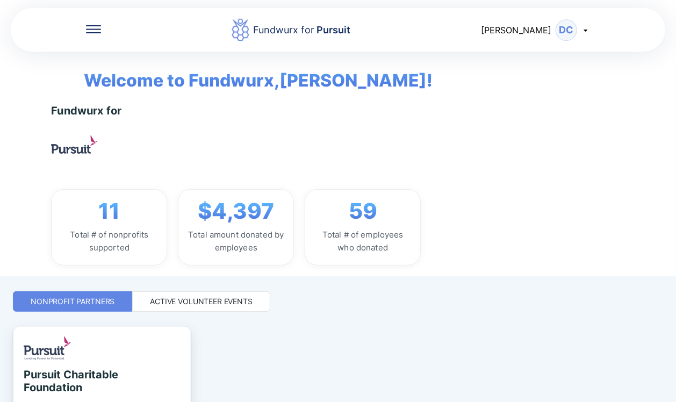
click at [217, 298] on div "Active Volunteer Events" at bounding box center [201, 301] width 103 height 11
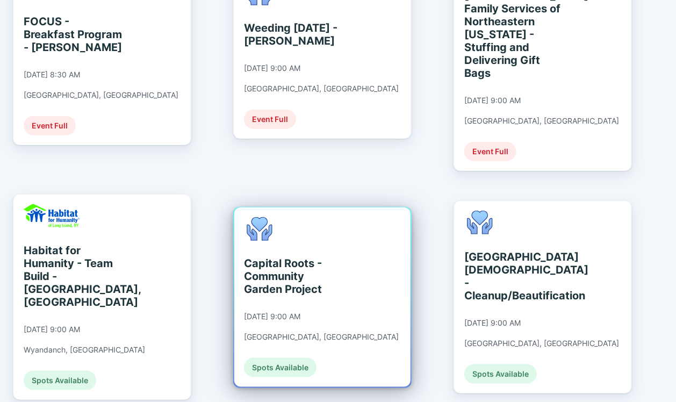
scroll to position [394, 0]
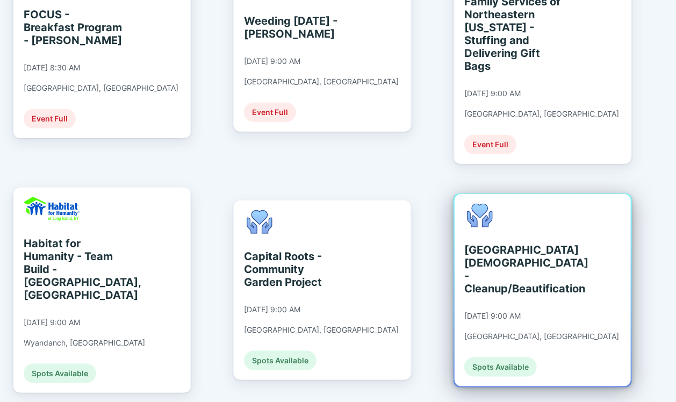
click at [516, 216] on div "Albany Jewish Community Center - Cleanup/Beautification 09/10/2025 at 9:00 AM A…" at bounding box center [541, 290] width 155 height 173
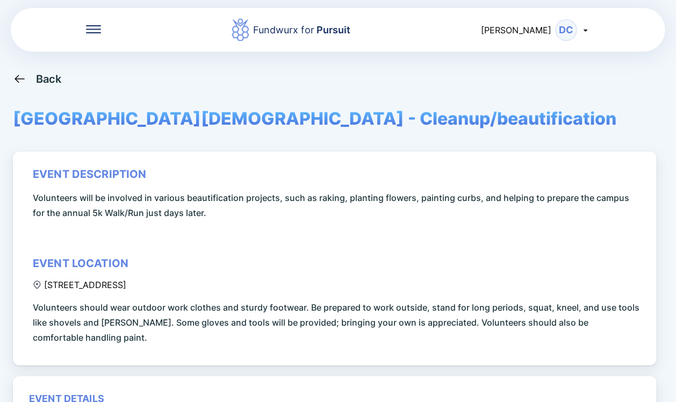
click at [48, 72] on div "Back" at bounding box center [49, 78] width 26 height 13
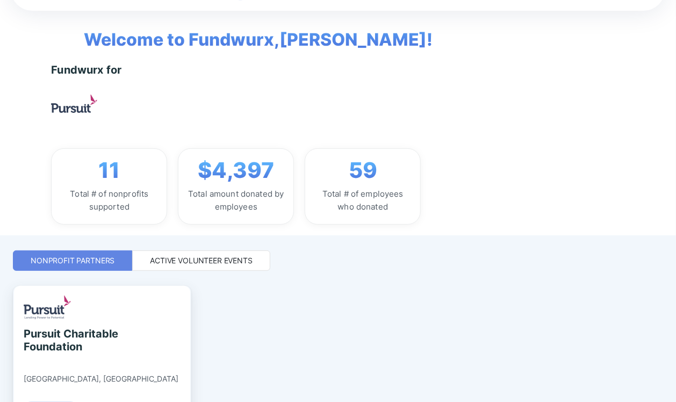
scroll to position [111, 0]
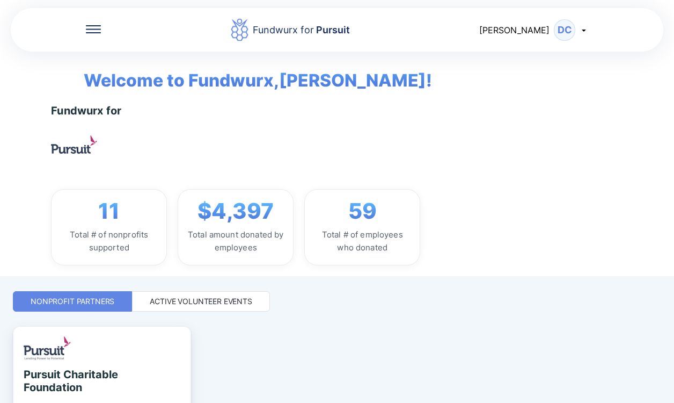
click at [207, 301] on div "Active Volunteer Events" at bounding box center [201, 301] width 103 height 11
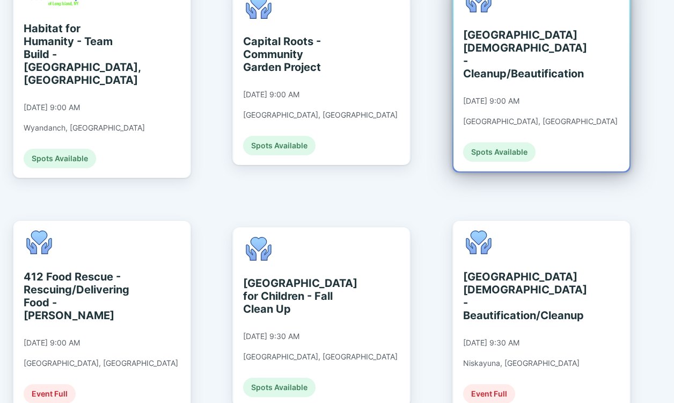
scroll to position [537, 0]
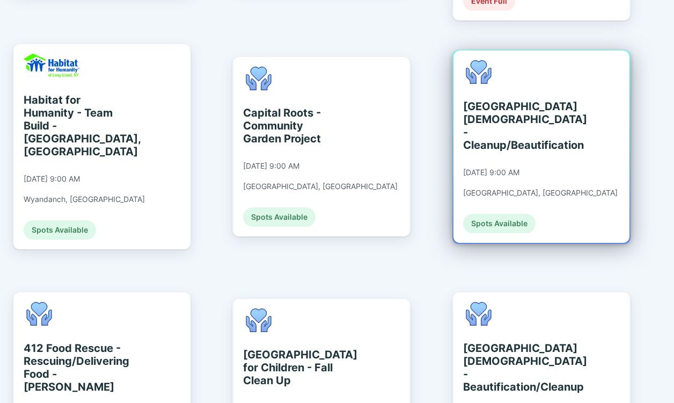
click at [495, 119] on div "[GEOGRAPHIC_DATA][DEMOGRAPHIC_DATA] - Cleanup/Beautification" at bounding box center [512, 126] width 98 height 52
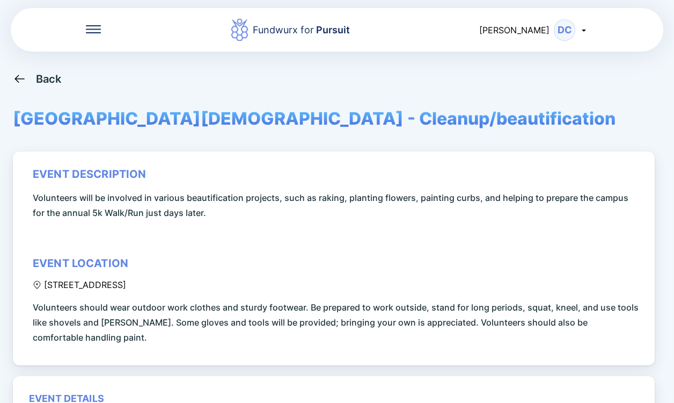
click at [93, 30] on icon at bounding box center [93, 29] width 15 height 8
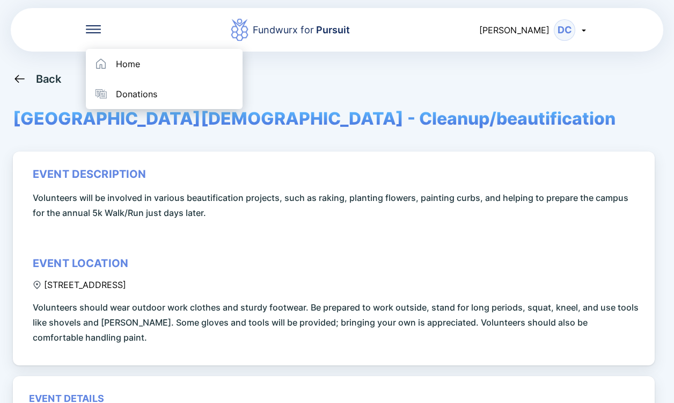
click at [92, 30] on icon at bounding box center [93, 29] width 15 height 8
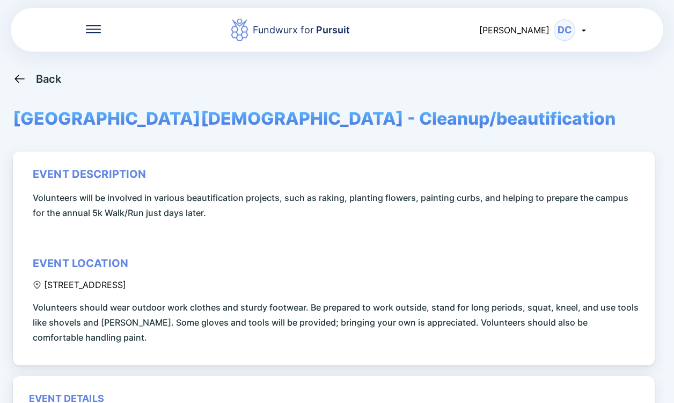
click at [52, 79] on div "Back" at bounding box center [49, 78] width 26 height 13
